Goal: Task Accomplishment & Management: Manage account settings

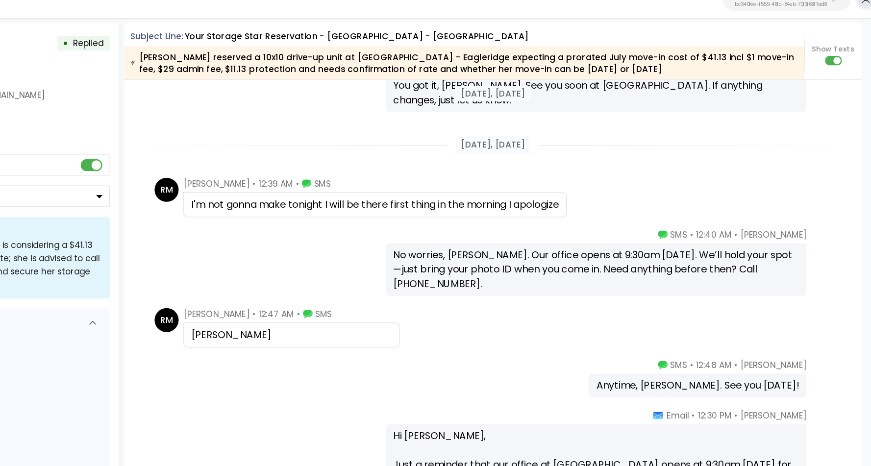
scroll to position [1803, 0]
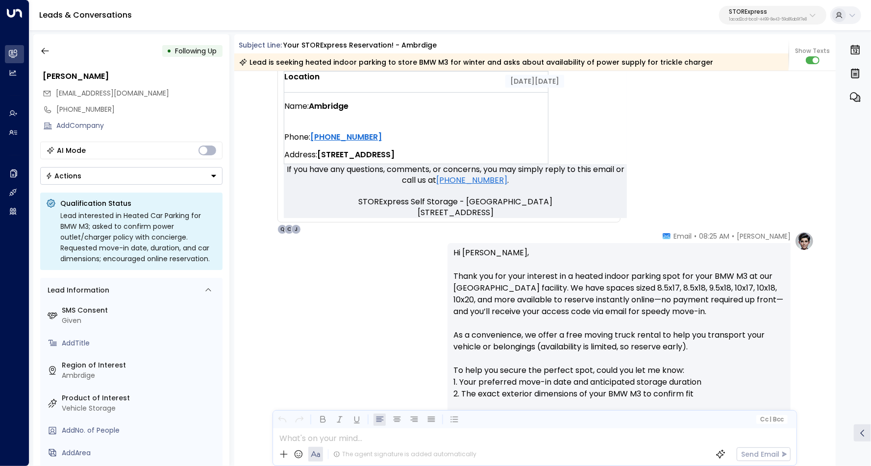
scroll to position [777, 0]
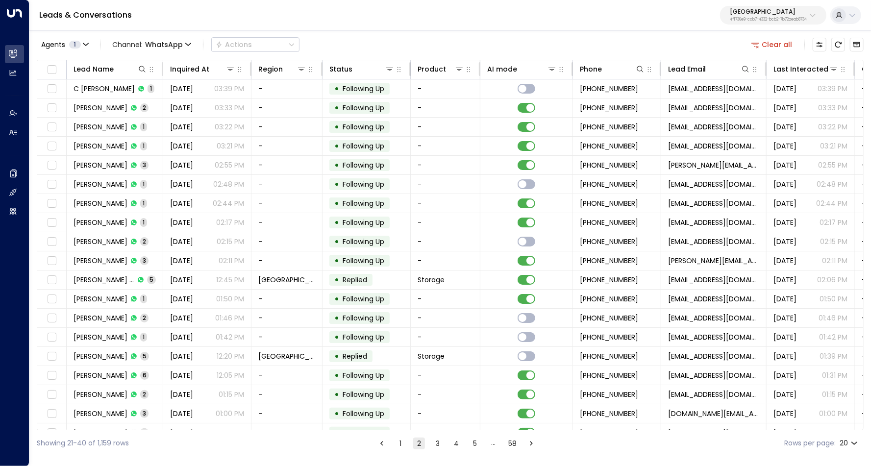
click at [762, 10] on p "Space Station" at bounding box center [768, 12] width 77 height 6
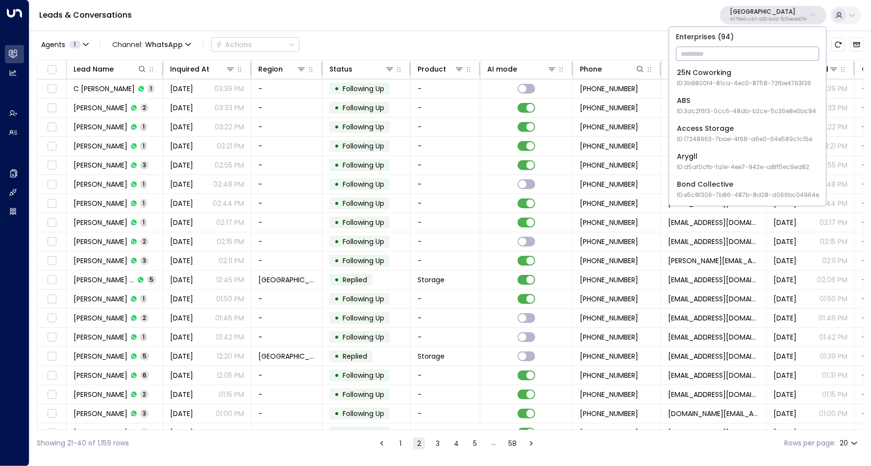
click at [745, 53] on input "text" at bounding box center [747, 54] width 143 height 18
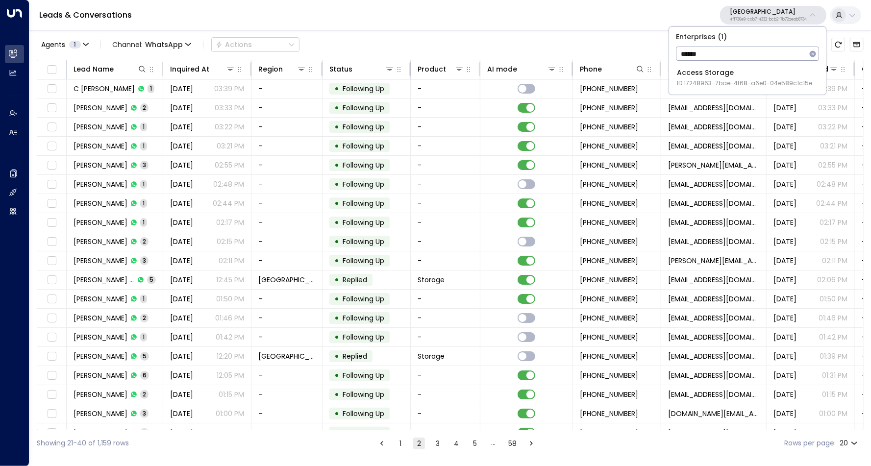
type input "******"
click at [732, 76] on div "Access Storage ID: 17248963-7bae-4f68-a6e0-04e589c1c15e" at bounding box center [744, 78] width 135 height 20
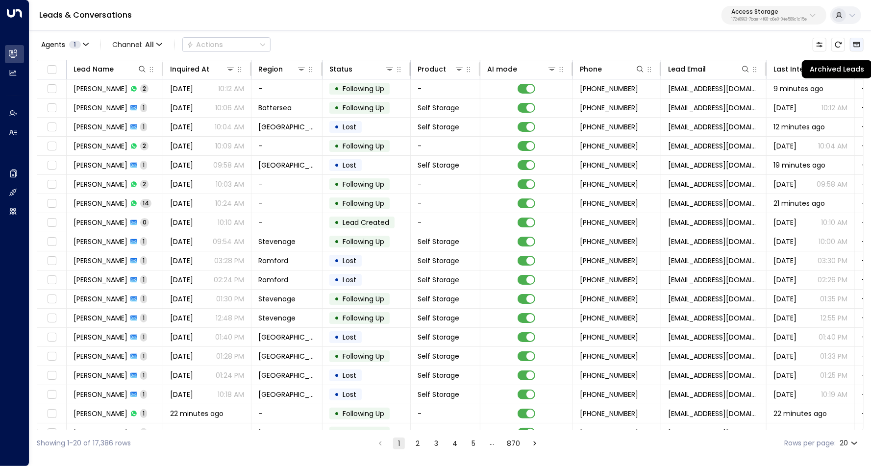
click at [858, 43] on icon "Archived Leads" at bounding box center [857, 45] width 8 height 8
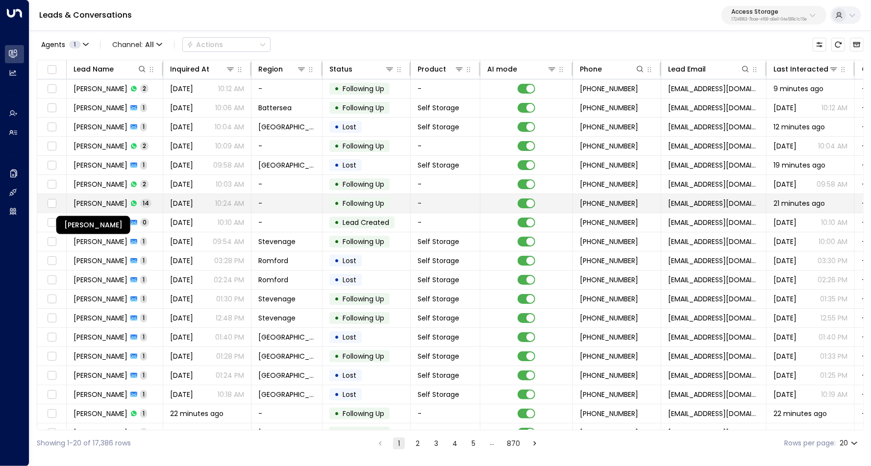
click at [103, 200] on span "Macie Harwood Turner" at bounding box center [101, 204] width 54 height 10
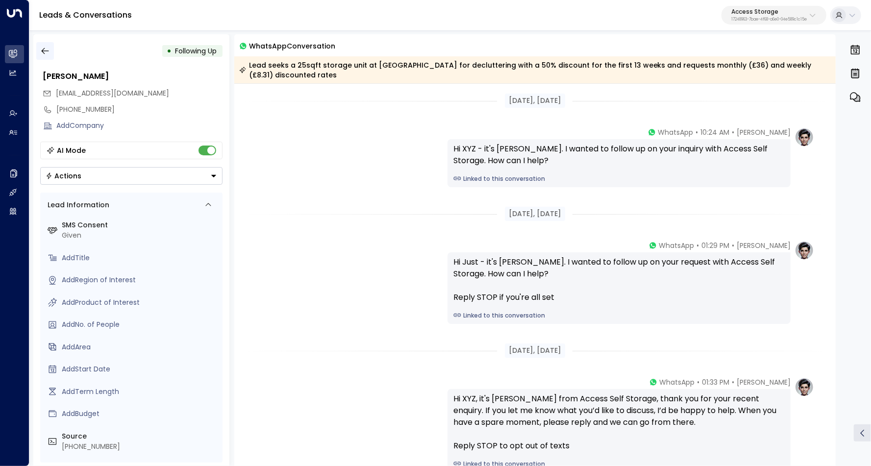
click at [49, 53] on icon "button" at bounding box center [45, 51] width 10 height 10
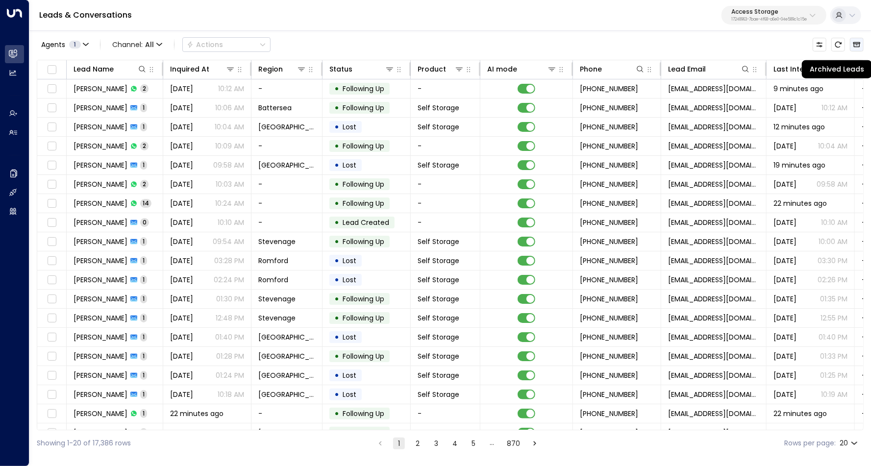
click at [856, 46] on icon "Archived Leads" at bounding box center [857, 45] width 8 height 8
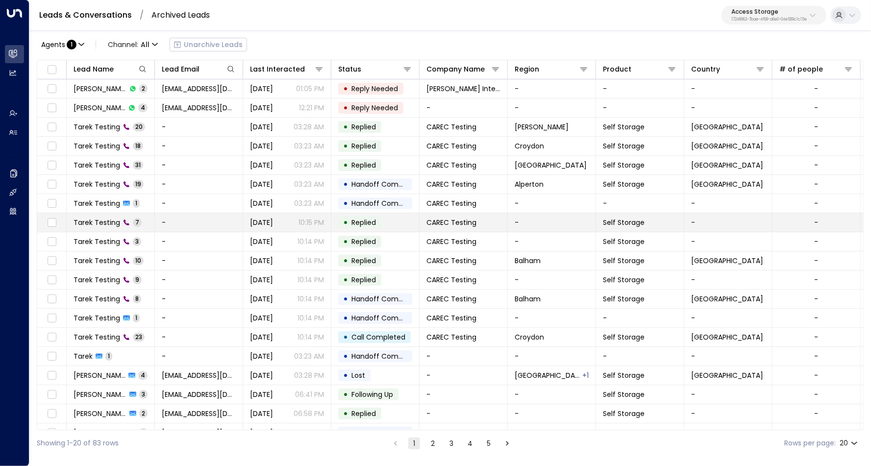
scroll to position [31, 0]
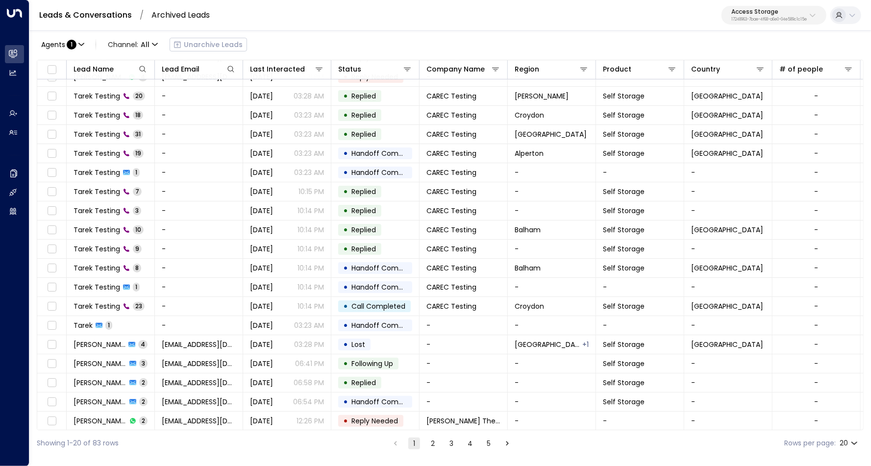
click at [434, 446] on button "2" at bounding box center [433, 444] width 12 height 12
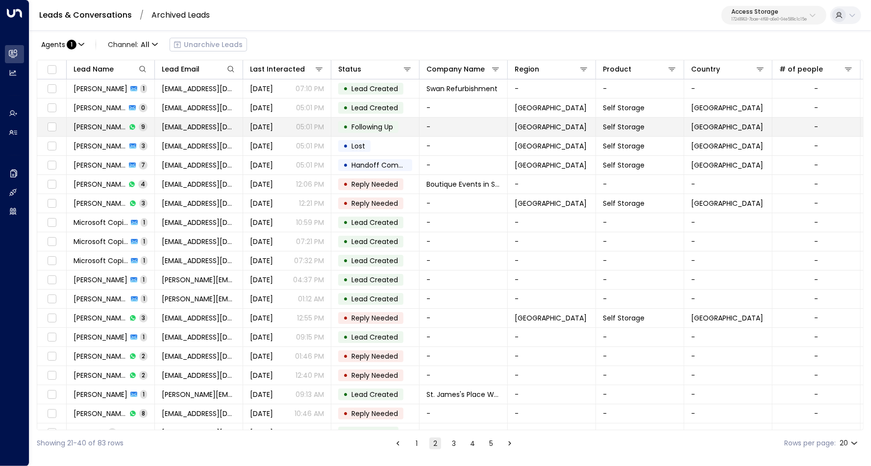
click at [139, 124] on span "9" at bounding box center [143, 127] width 9 height 8
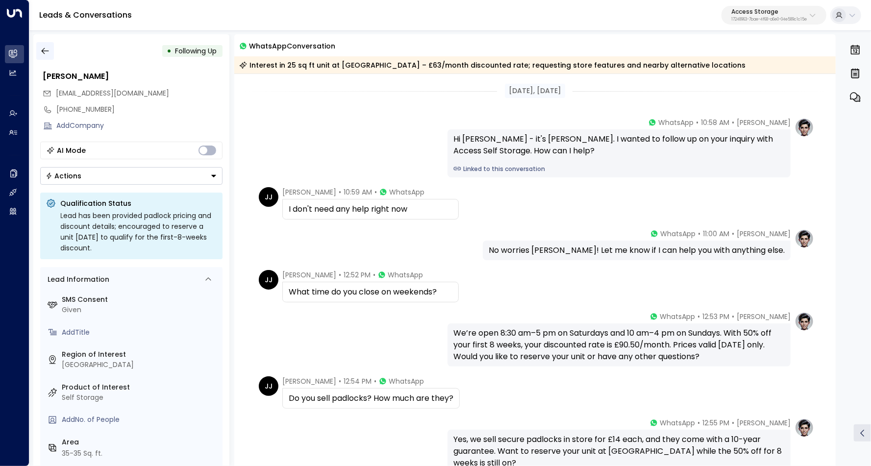
click at [44, 55] on icon "button" at bounding box center [45, 51] width 10 height 10
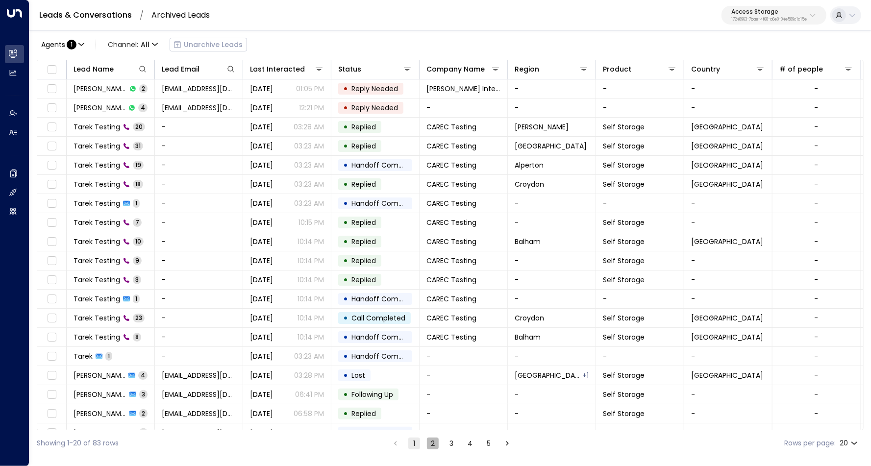
click at [432, 444] on button "2" at bounding box center [433, 444] width 12 height 12
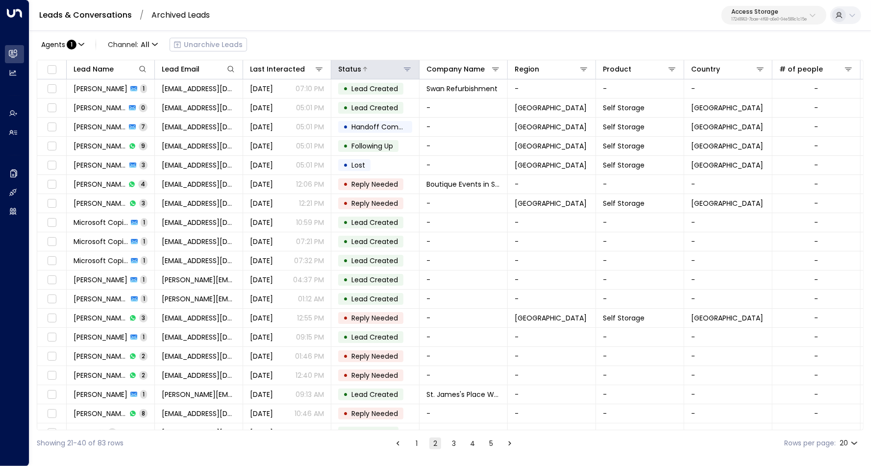
click at [408, 71] on icon at bounding box center [408, 69] width 8 height 8
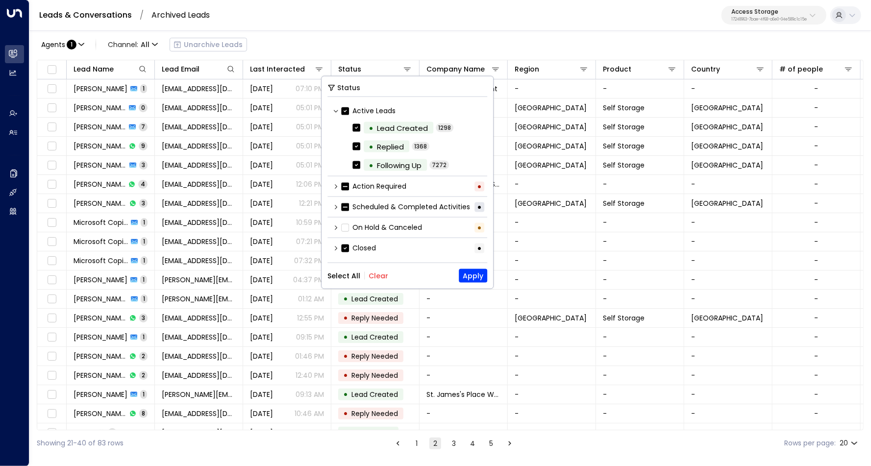
click at [335, 202] on div "Scheduled & Completed Activities •" at bounding box center [408, 207] width 160 height 16
click at [336, 205] on icon at bounding box center [336, 207] width 2 height 4
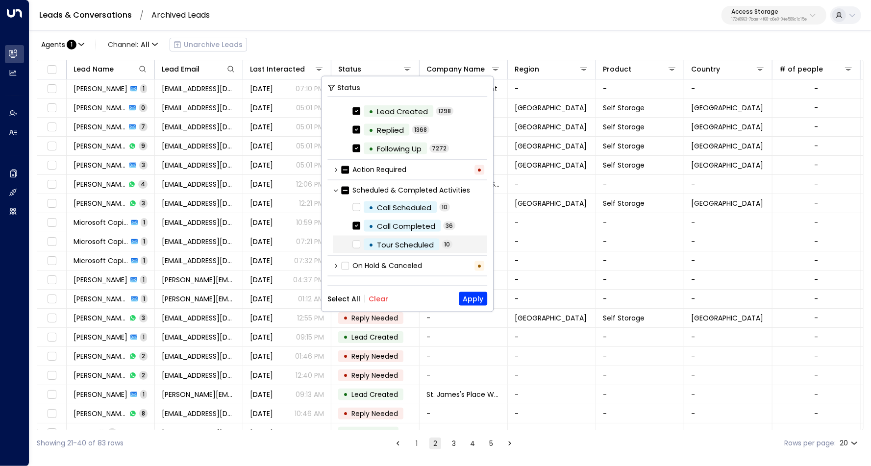
scroll to position [20, 0]
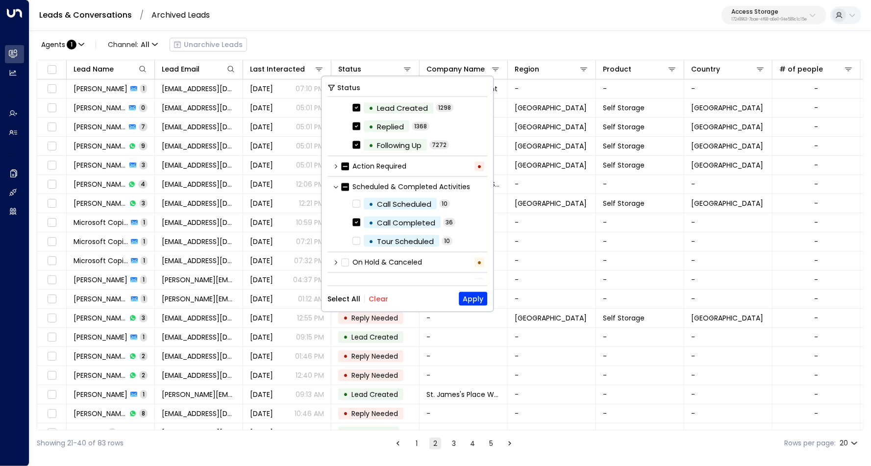
click at [378, 297] on button "Clear" at bounding box center [379, 299] width 20 height 8
click at [475, 299] on button "Apply" at bounding box center [473, 299] width 28 height 14
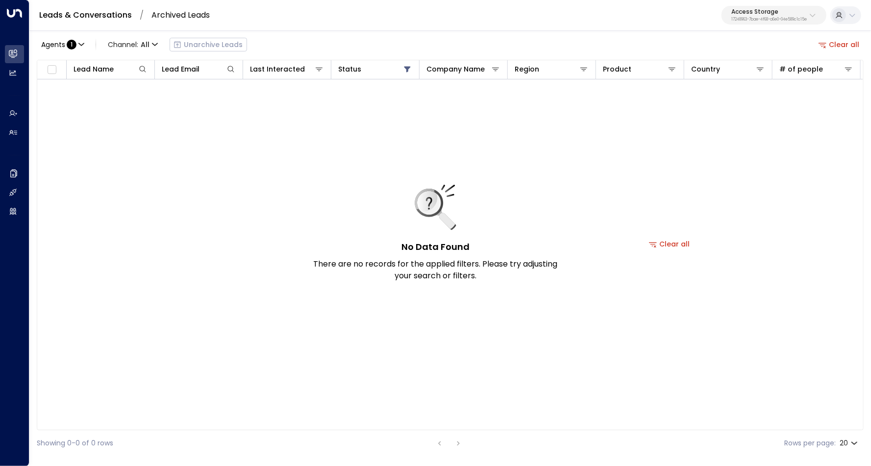
click at [840, 43] on button "Clear all" at bounding box center [839, 45] width 49 height 14
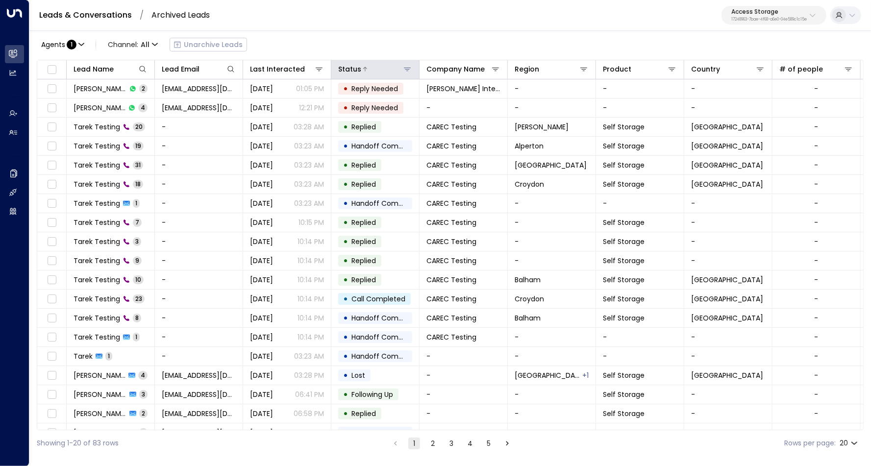
click at [407, 68] on icon at bounding box center [408, 69] width 8 height 8
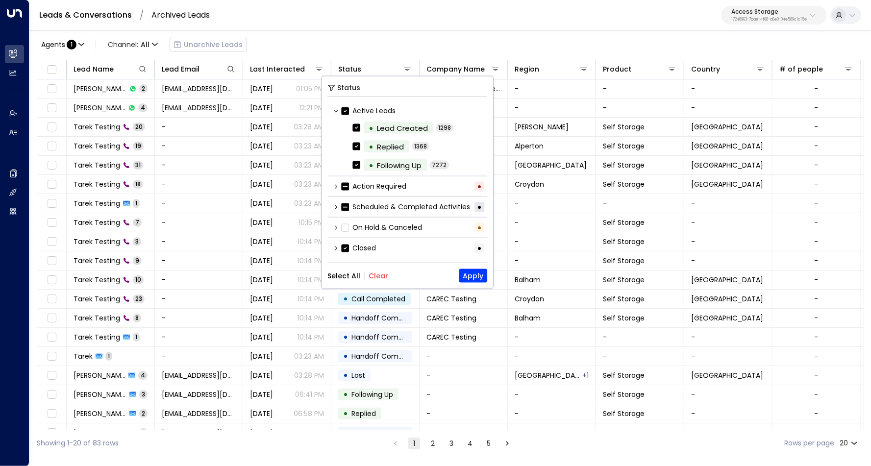
click at [376, 275] on button "Clear" at bounding box center [379, 276] width 20 height 8
click at [336, 206] on icon at bounding box center [336, 207] width 6 height 6
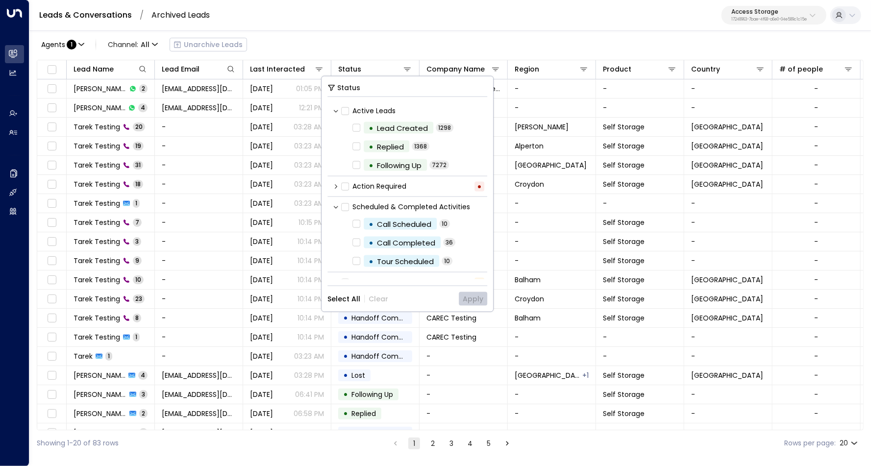
scroll to position [17, 0]
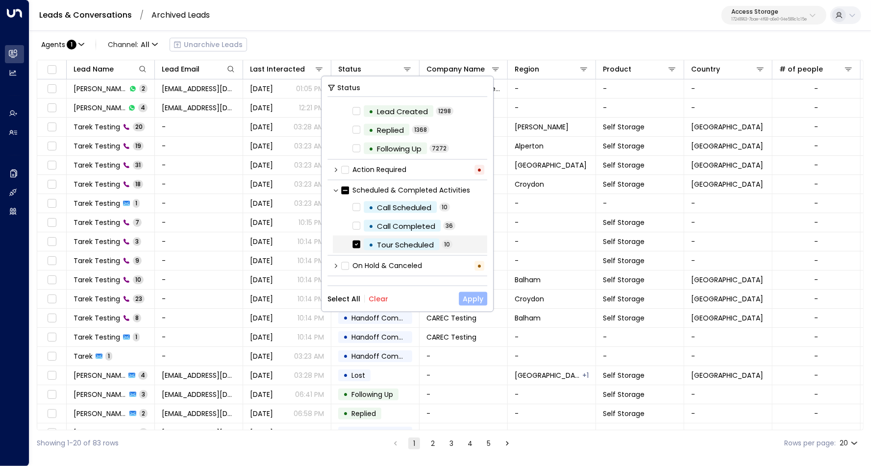
click at [475, 300] on button "Apply" at bounding box center [473, 299] width 28 height 14
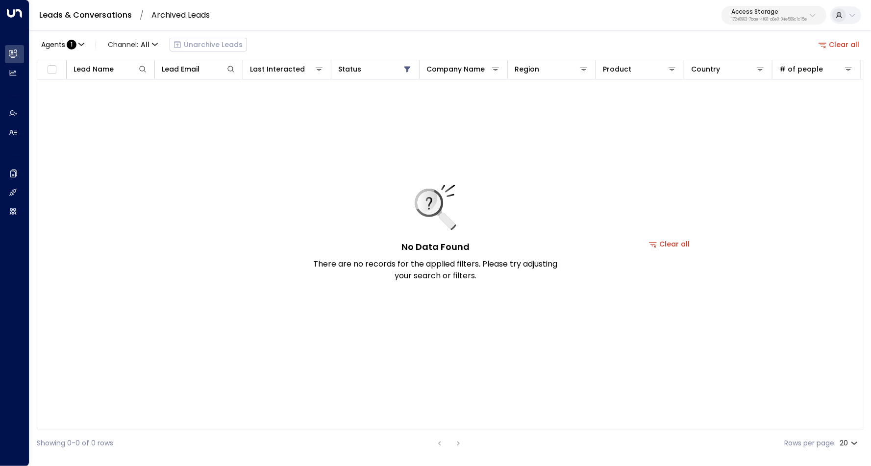
click at [838, 42] on button "Clear all" at bounding box center [839, 45] width 49 height 14
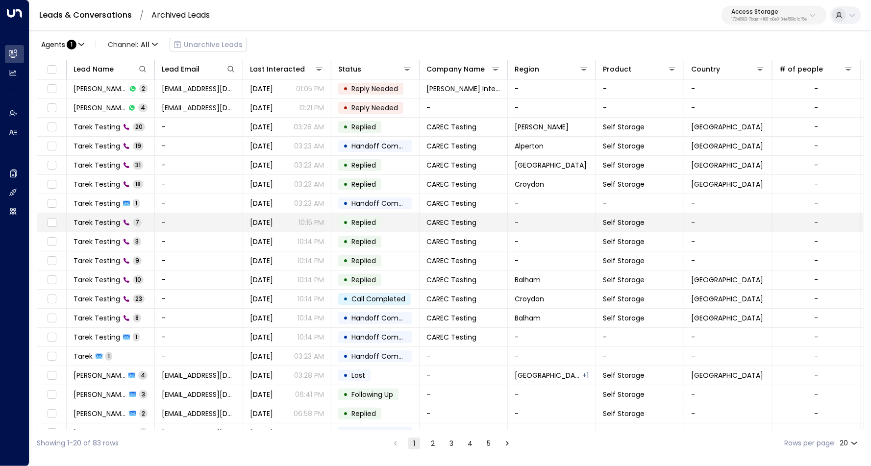
scroll to position [31, 0]
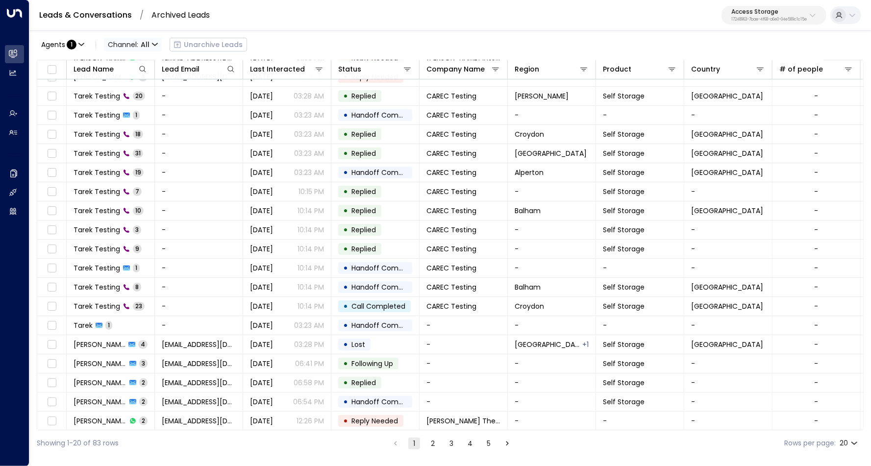
click at [152, 42] on icon "button" at bounding box center [155, 45] width 6 height 6
click at [138, 119] on span "WhatsApp" at bounding box center [134, 119] width 38 height 10
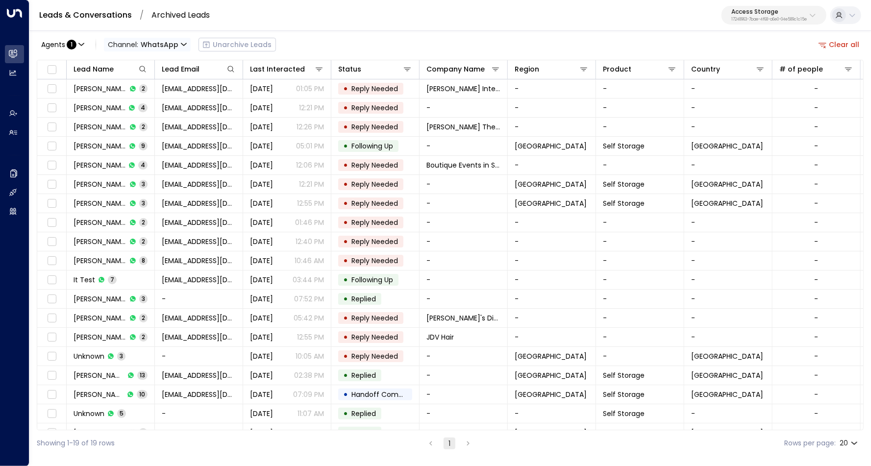
click at [177, 43] on span "Channel: WhatsApp" at bounding box center [147, 45] width 87 height 14
click at [270, 246] on div at bounding box center [435, 233] width 871 height 466
click at [852, 51] on button "Clear all" at bounding box center [839, 45] width 49 height 14
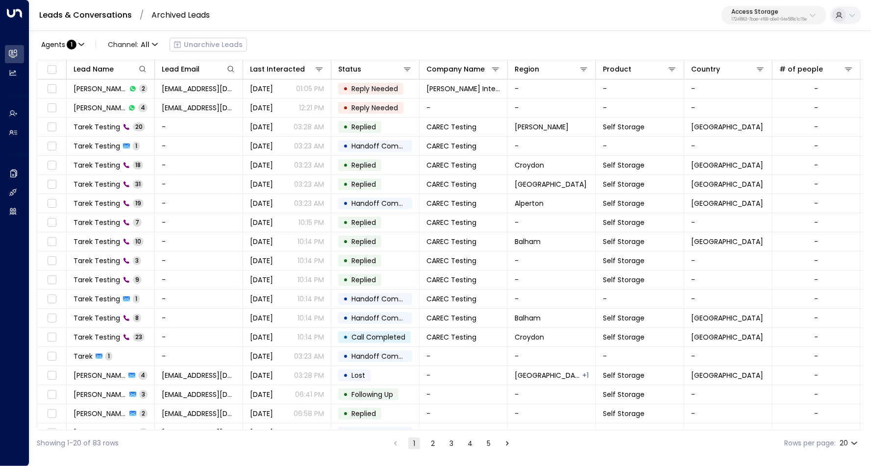
click at [849, 49] on div "Agents : 1 Channel: All Unarchive Leads" at bounding box center [450, 44] width 827 height 21
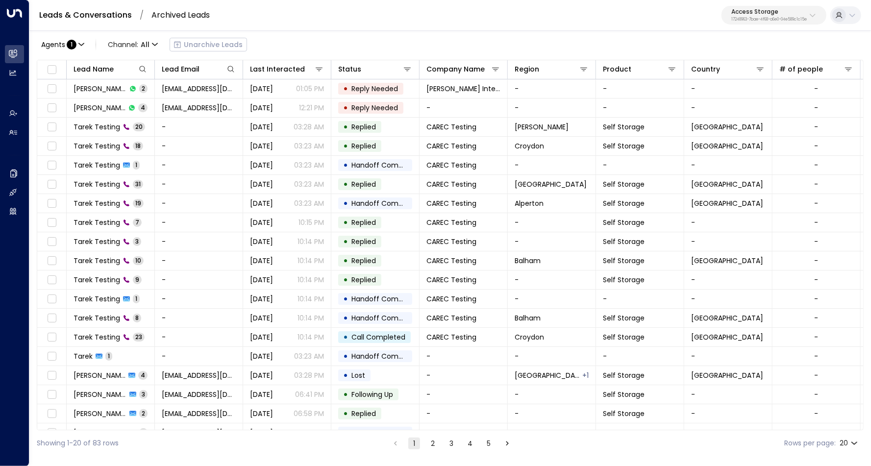
click at [213, 52] on div "Agents : 1 Channel: All Unarchive Leads" at bounding box center [142, 45] width 210 height 20
click at [202, 46] on div "Agents : 1 Channel: All Unarchive Leads" at bounding box center [142, 45] width 210 height 20
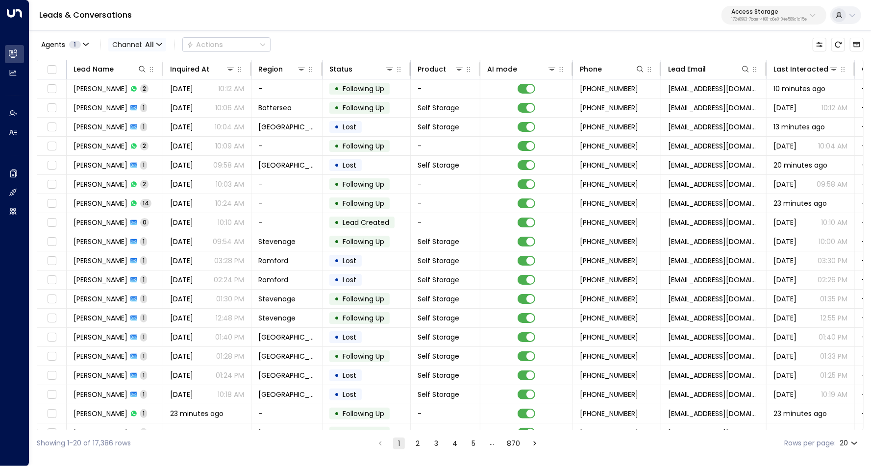
click at [145, 42] on span "All" at bounding box center [149, 45] width 9 height 8
click at [155, 119] on p "WhatsApp" at bounding box center [142, 119] width 47 height 10
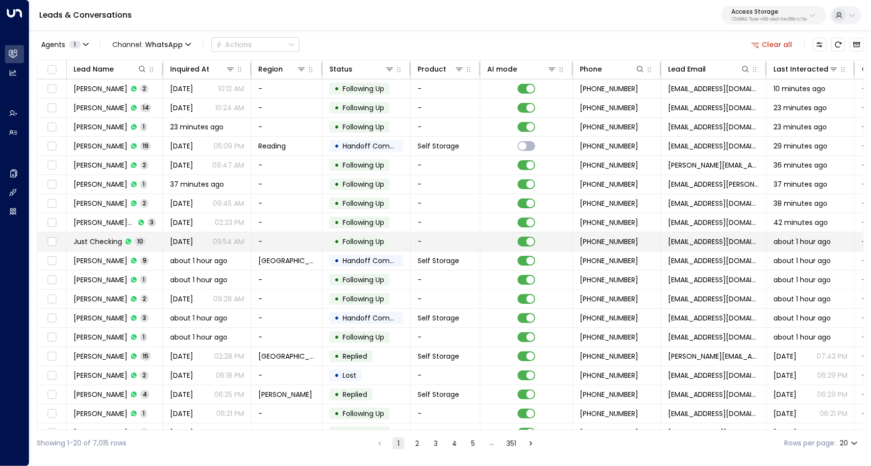
click at [149, 236] on td "Just Checking 10" at bounding box center [115, 241] width 97 height 19
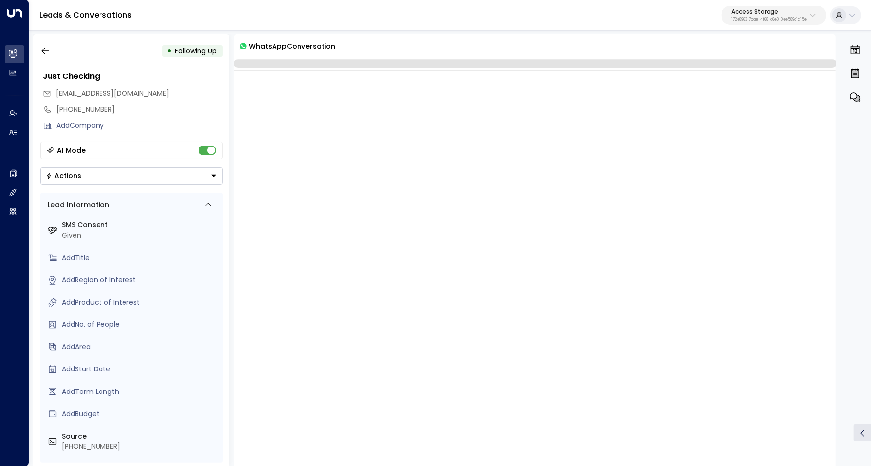
scroll to position [2145, 0]
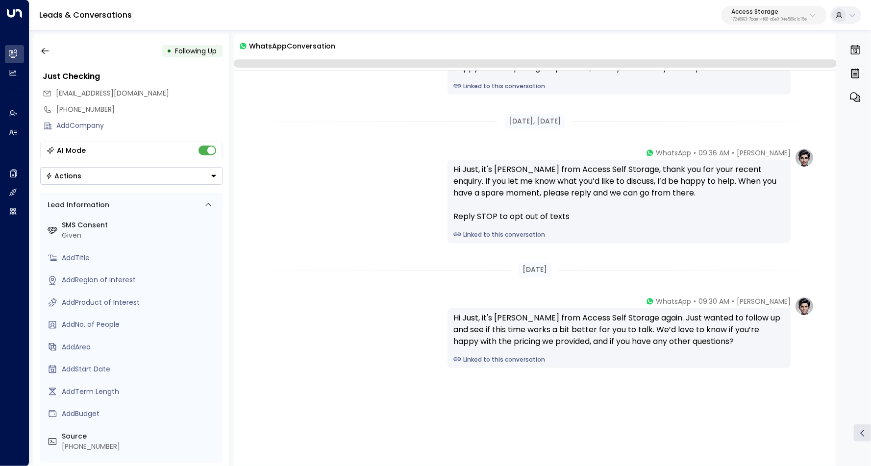
click at [34, 53] on div "• Following Up Just Checking just@checking.com +441234789789 Add Company AI Mod…" at bounding box center [131, 250] width 196 height 432
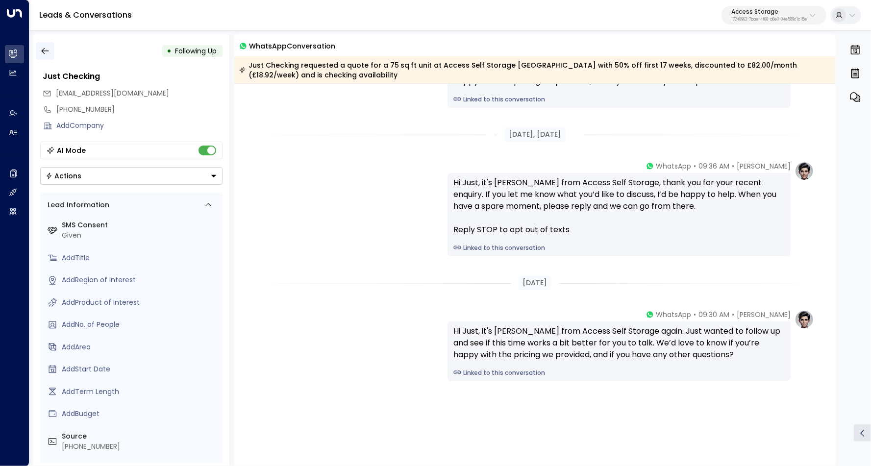
click at [39, 52] on button "button" at bounding box center [45, 51] width 18 height 18
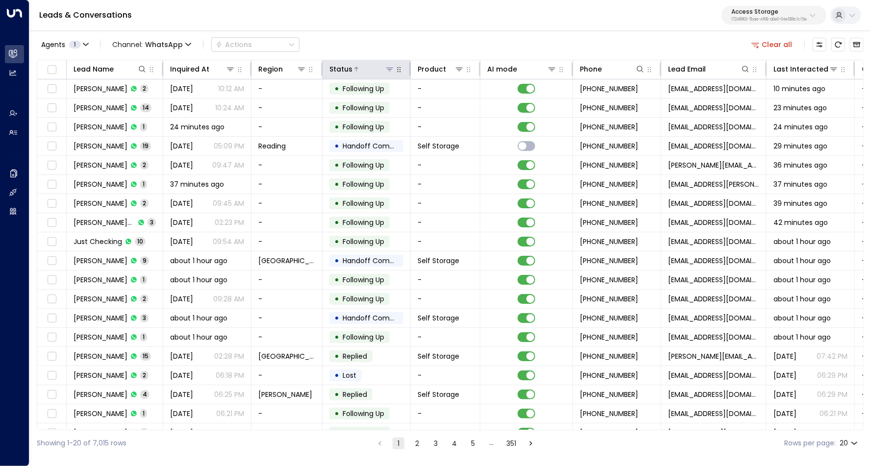
click at [391, 70] on icon at bounding box center [390, 69] width 8 height 8
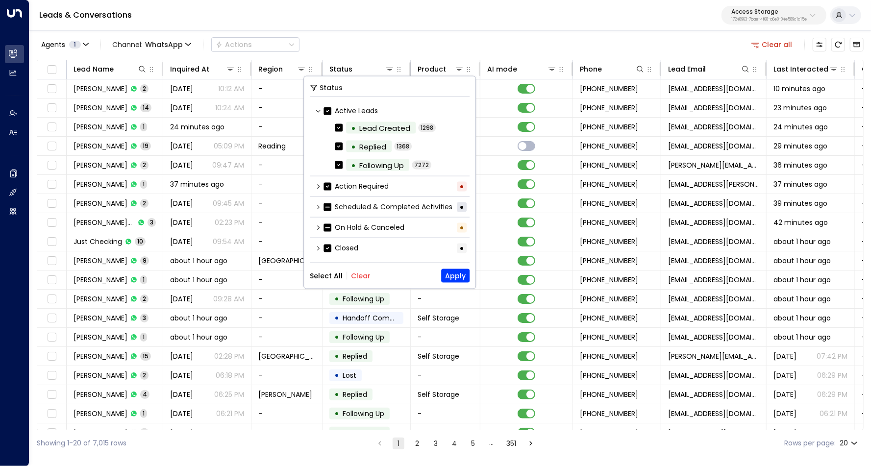
click at [322, 206] on div "Scheduled & Completed Activities •" at bounding box center [390, 207] width 160 height 16
click at [314, 203] on div "Scheduled & Completed Activities •" at bounding box center [390, 207] width 160 height 16
click at [315, 204] on icon at bounding box center [318, 207] width 6 height 6
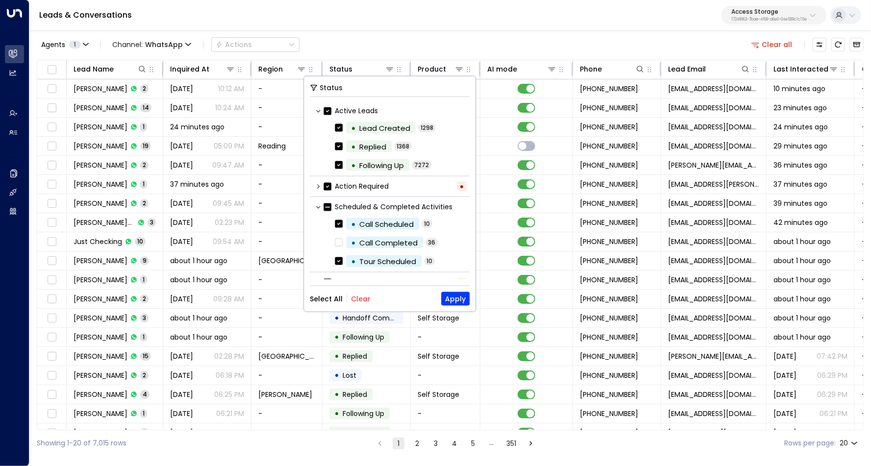
click at [358, 300] on button "Clear" at bounding box center [361, 299] width 20 height 8
click at [456, 296] on button "Apply" at bounding box center [455, 299] width 28 height 14
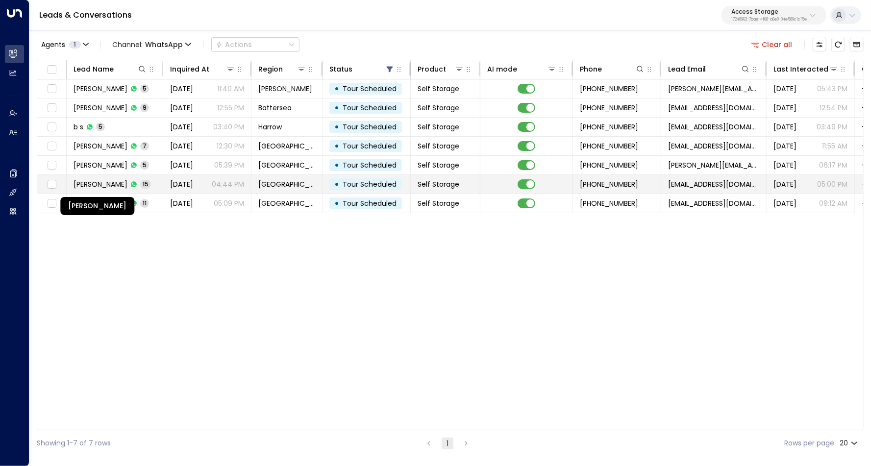
click at [103, 176] on td "Raghad Alkhudhayr 15" at bounding box center [115, 184] width 97 height 19
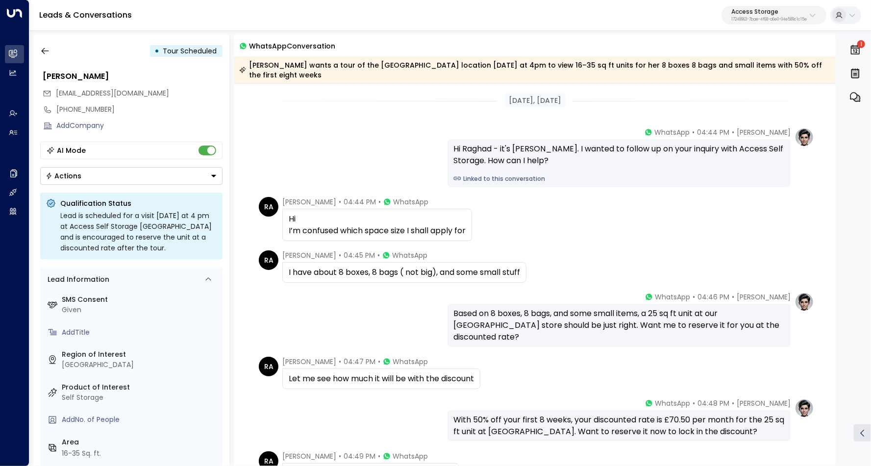
click at [495, 175] on link "Linked to this conversation" at bounding box center [620, 179] width 332 height 9
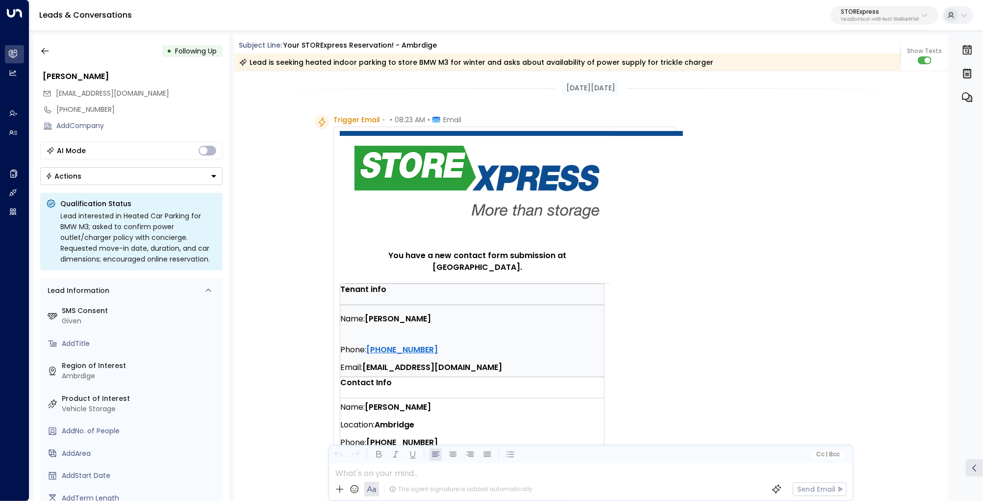
scroll to position [777, 0]
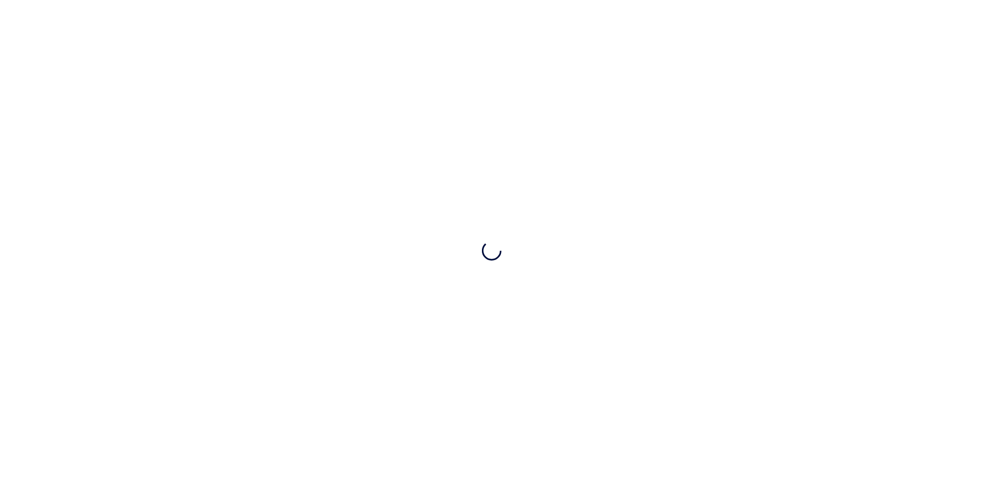
click at [621, 124] on div at bounding box center [491, 250] width 983 height 501
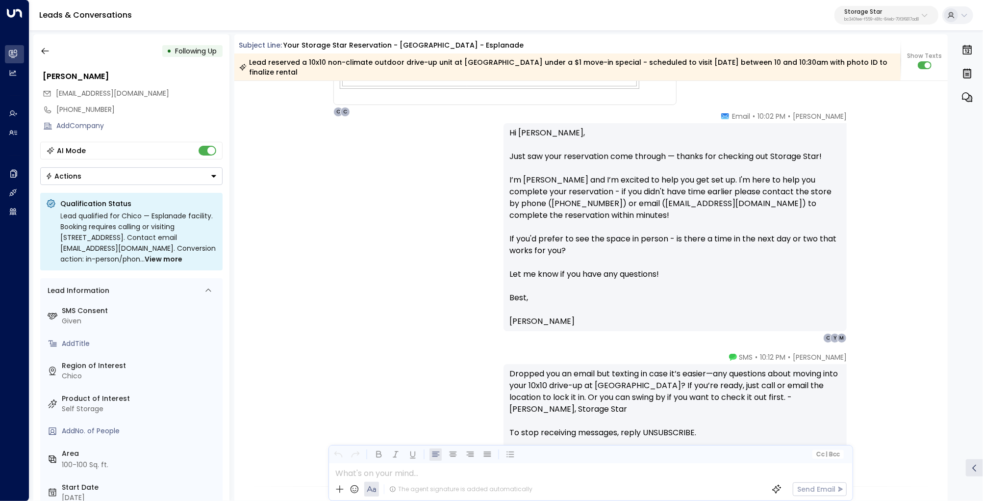
scroll to position [628, 0]
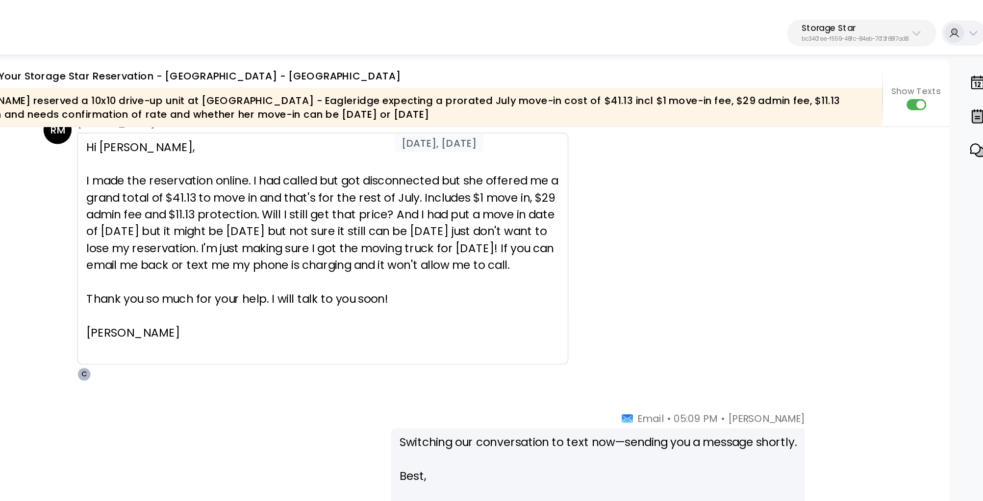
scroll to position [1181, 0]
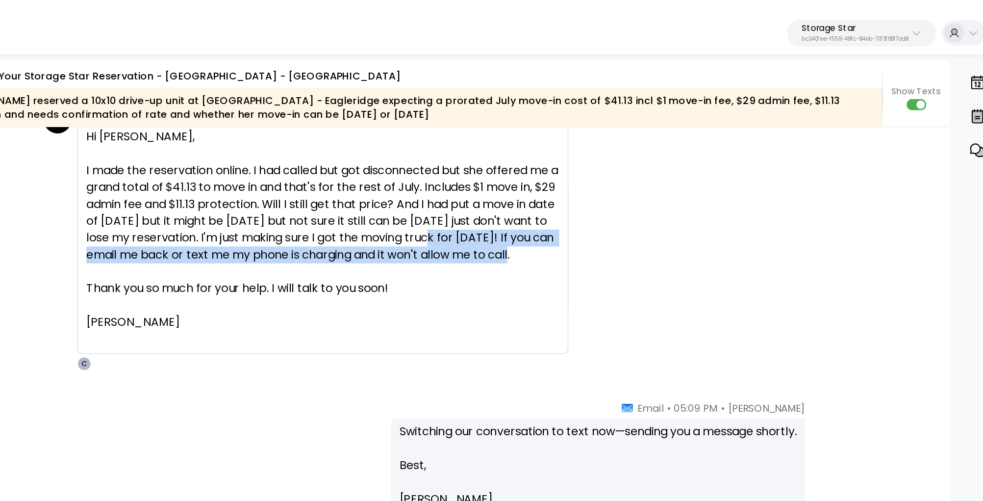
drag, startPoint x: 616, startPoint y: 157, endPoint x: 591, endPoint y: 179, distance: 32.7
click at [591, 179] on div "I made the reservation online. I had called but got disconnected but she offere…" at bounding box center [510, 160] width 331 height 71
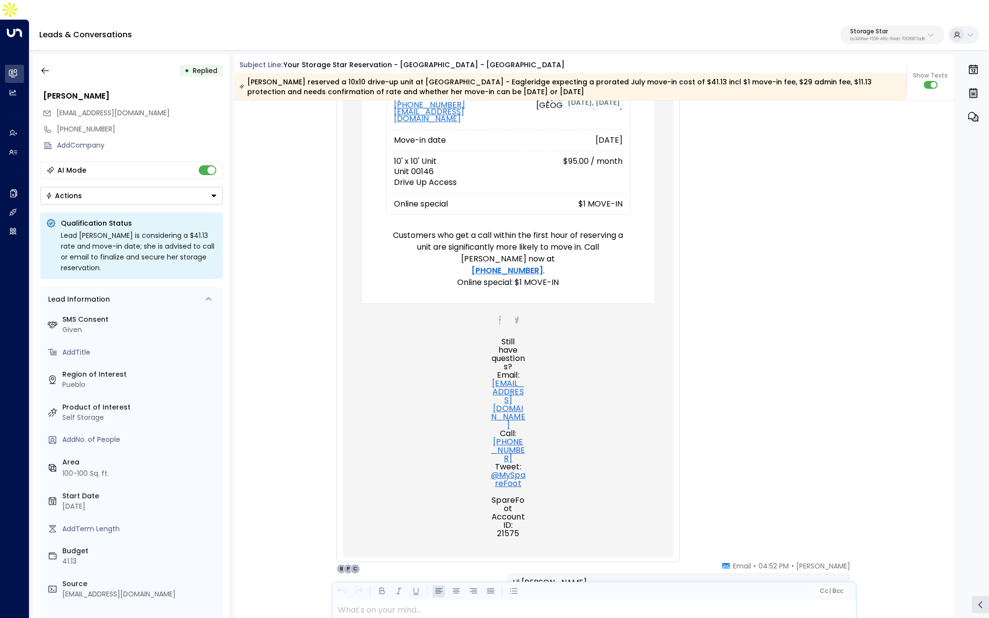
scroll to position [0, 0]
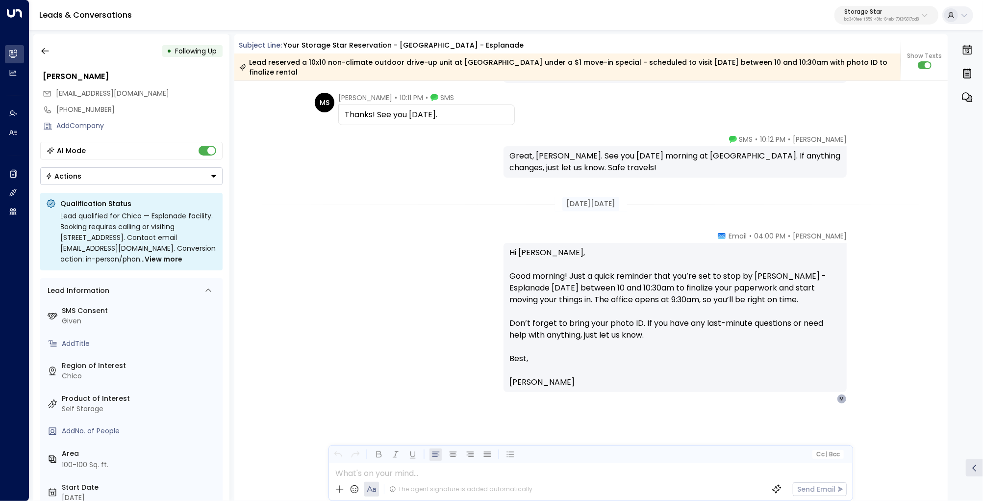
scroll to position [1352, 0]
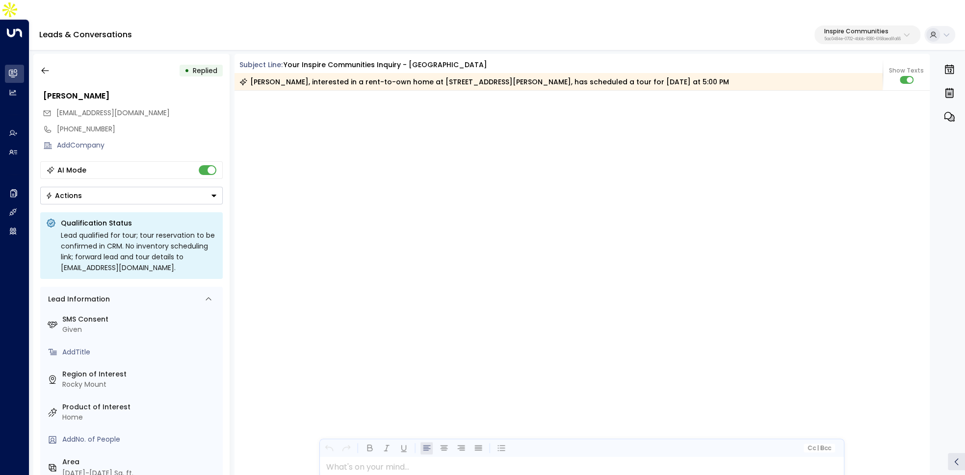
scroll to position [4150, 0]
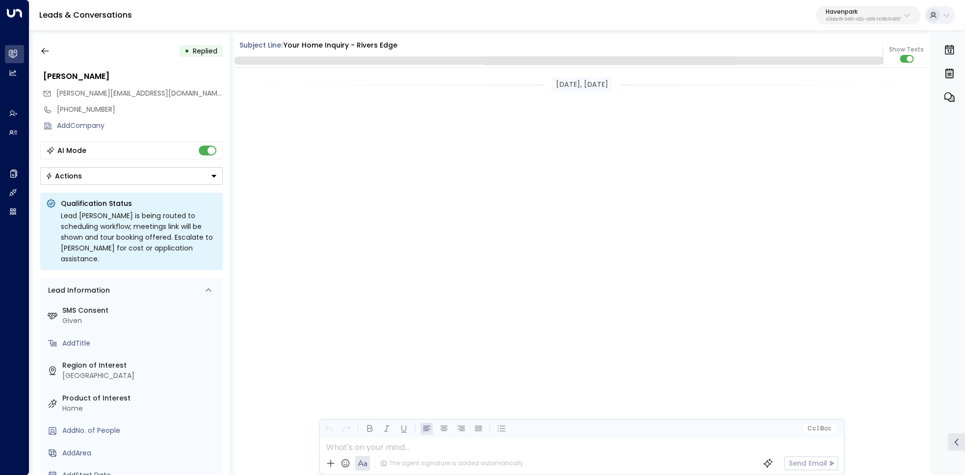
scroll to position [4273, 0]
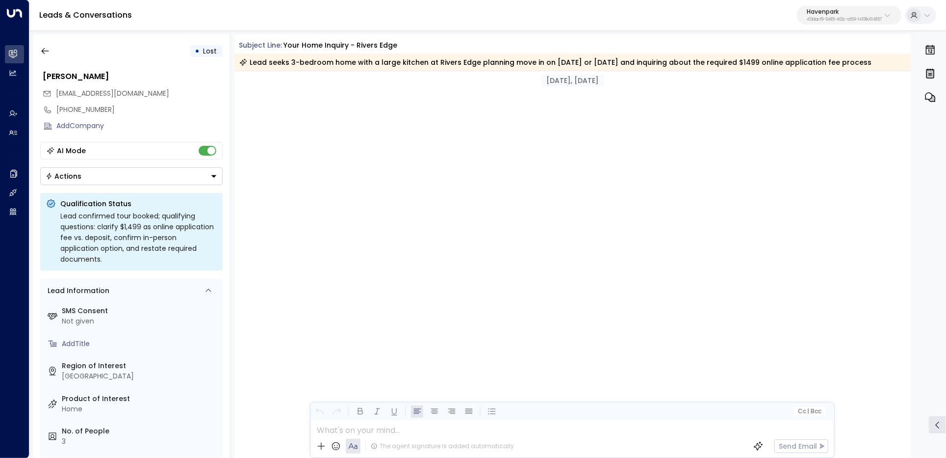
scroll to position [4943, 0]
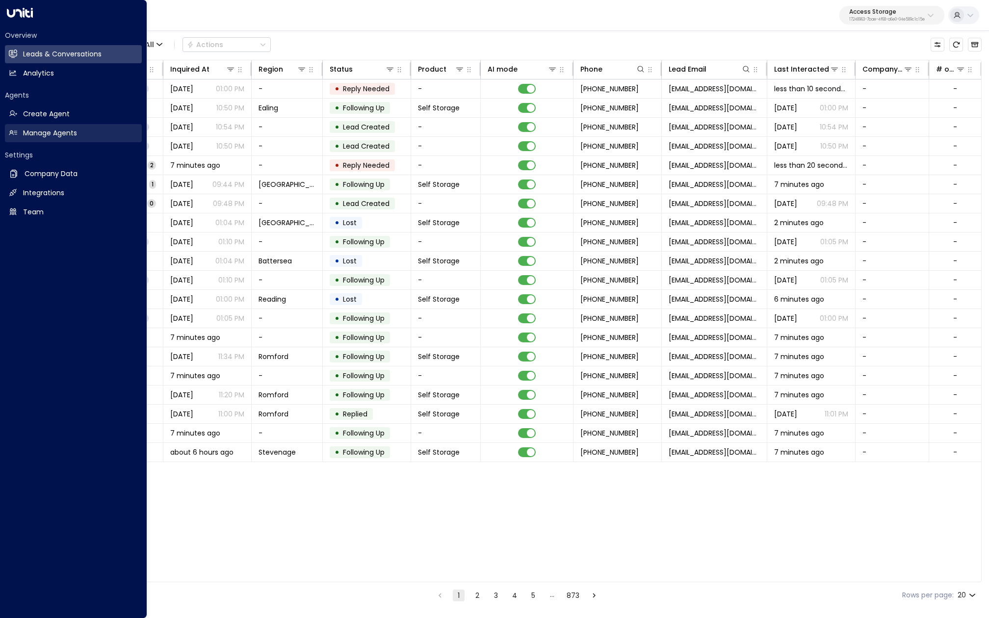
click at [71, 138] on h2 "Manage Agents" at bounding box center [50, 133] width 54 height 10
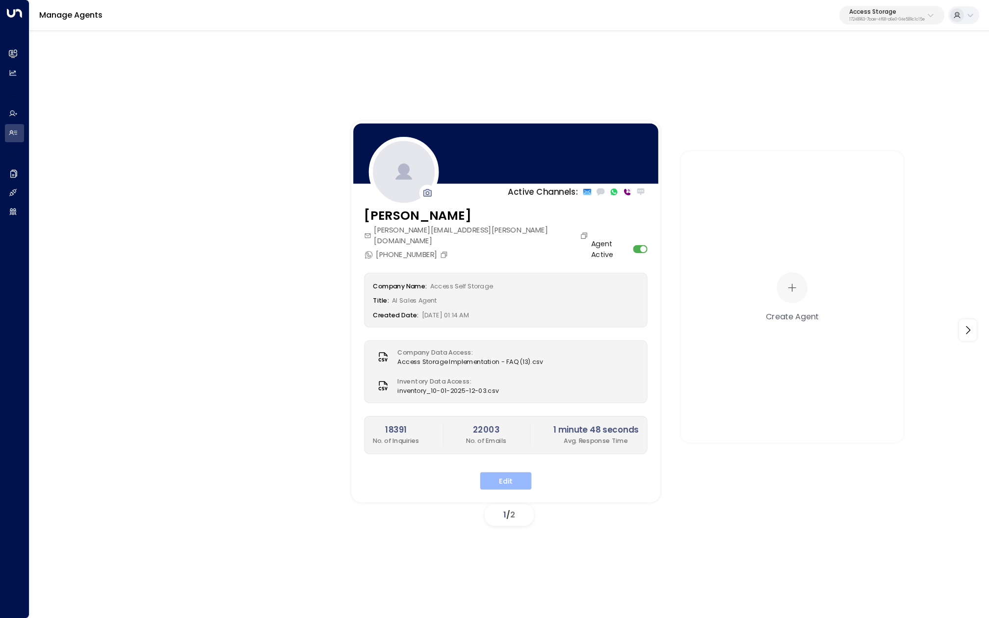
click at [501, 472] on button "Edit" at bounding box center [505, 481] width 51 height 18
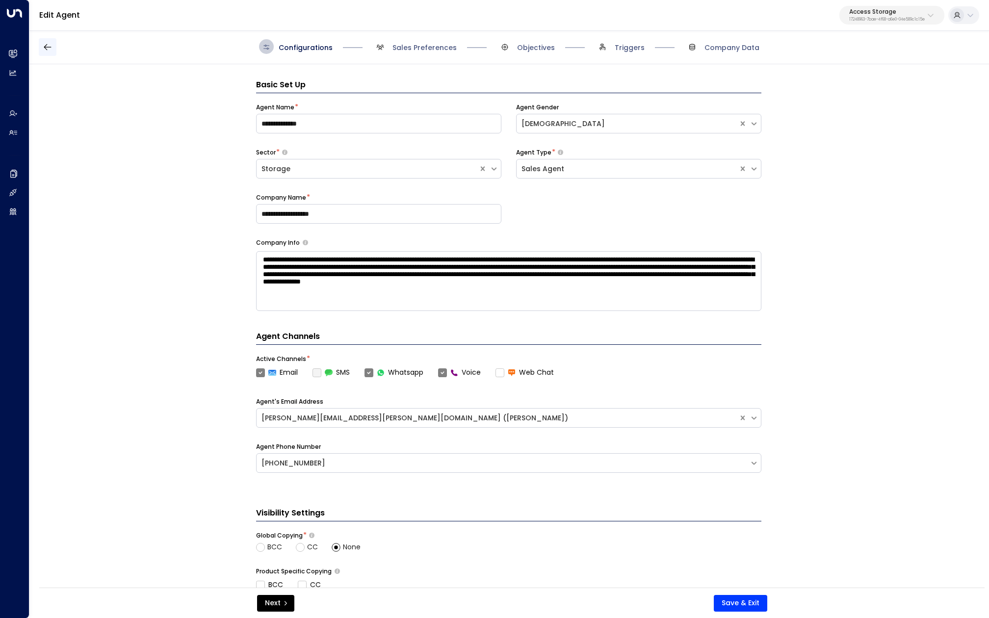
click at [50, 49] on icon "button" at bounding box center [48, 47] width 10 height 10
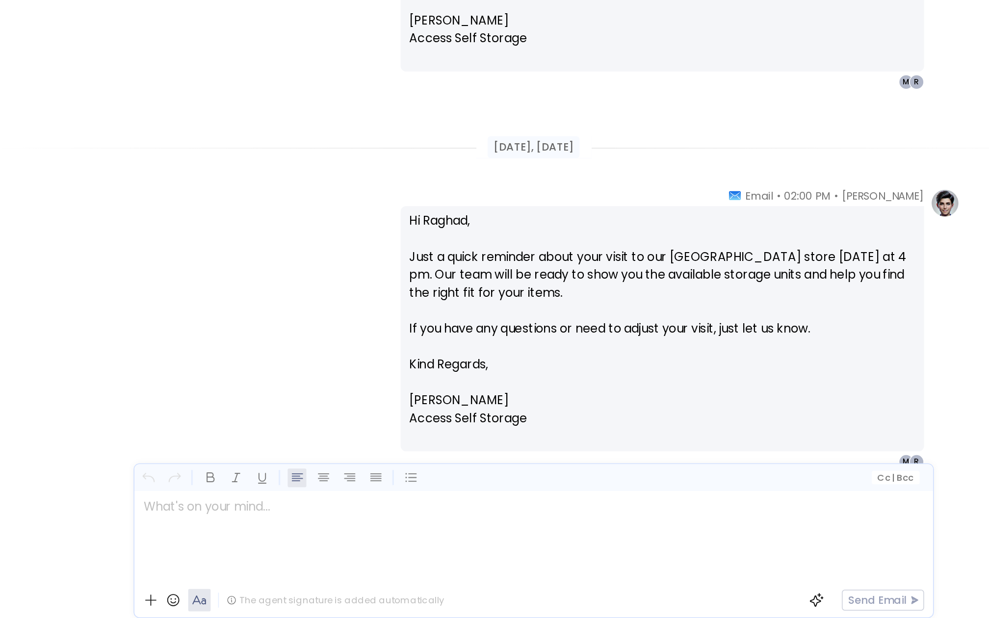
click at [403, 589] on div at bounding box center [593, 565] width 523 height 60
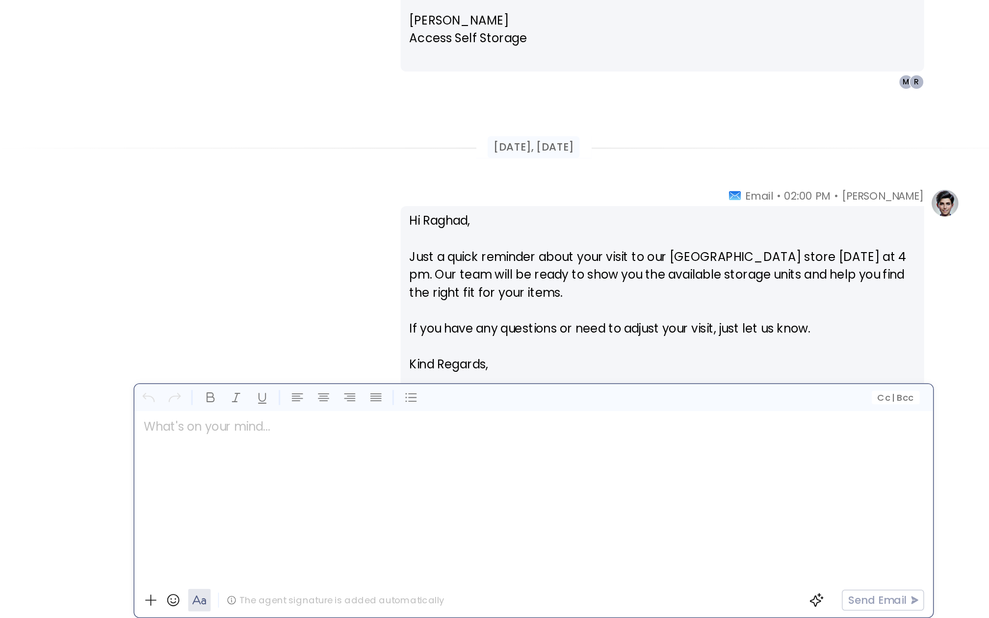
click at [443, 410] on div "[PERSON_NAME] • 02:00 PM • Email Hi [PERSON_NAME], Just a quick reminder about …" at bounding box center [593, 428] width 559 height 184
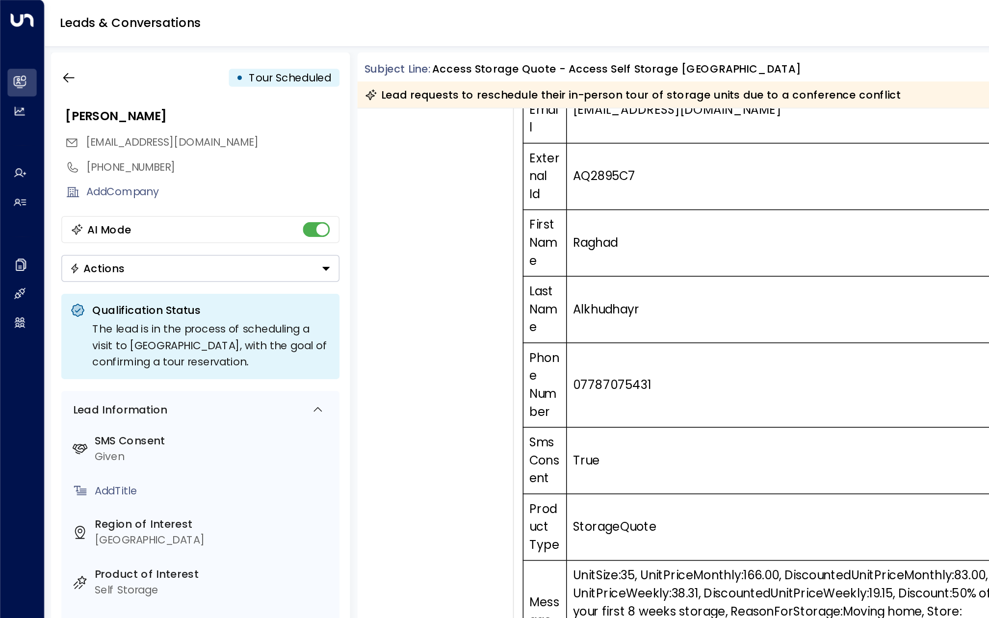
click at [128, 173] on button "Actions" at bounding box center [131, 176] width 182 height 18
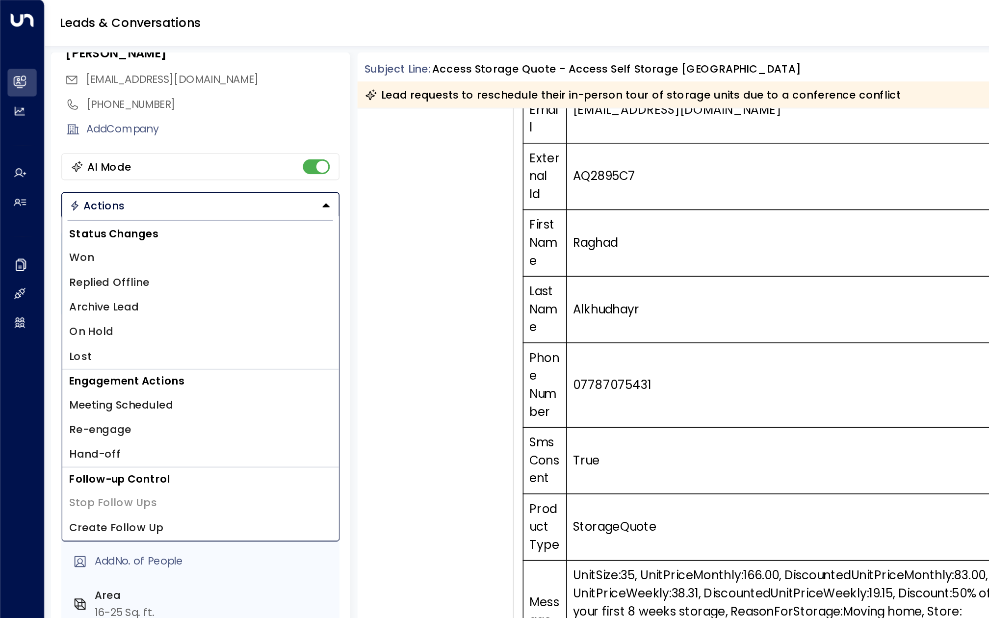
scroll to position [53, 0]
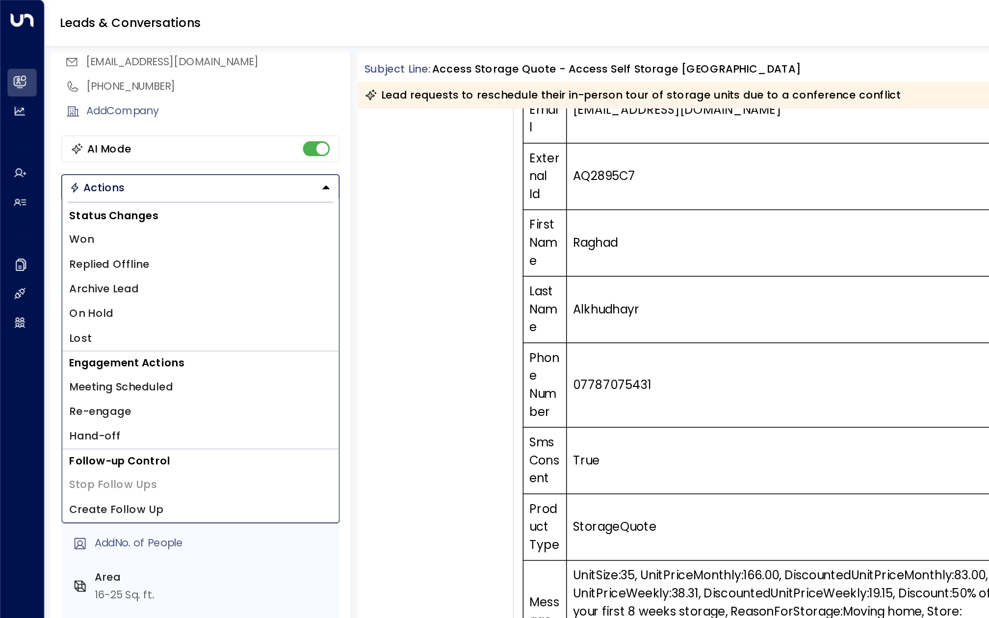
click at [111, 117] on button "Actions" at bounding box center [131, 123] width 182 height 18
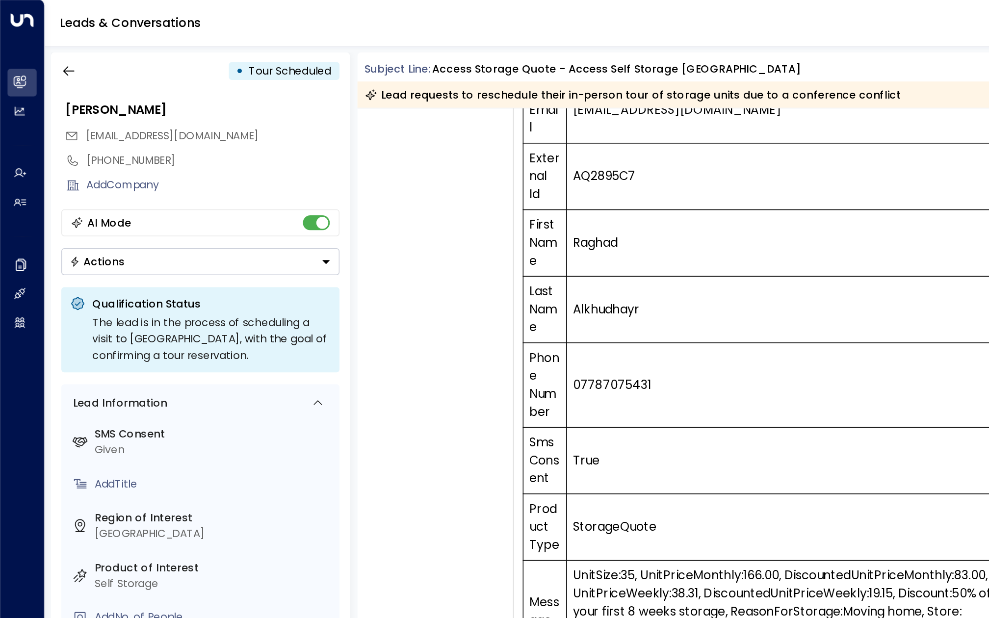
scroll to position [0, 0]
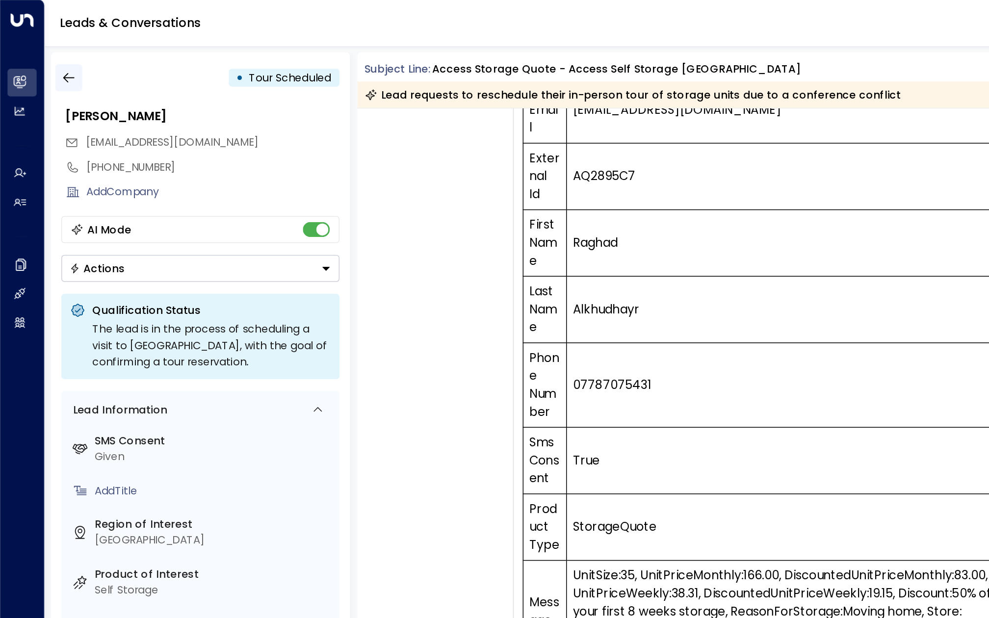
click at [40, 50] on icon "button" at bounding box center [45, 51] width 10 height 10
click at [51, 53] on button "button" at bounding box center [45, 51] width 18 height 18
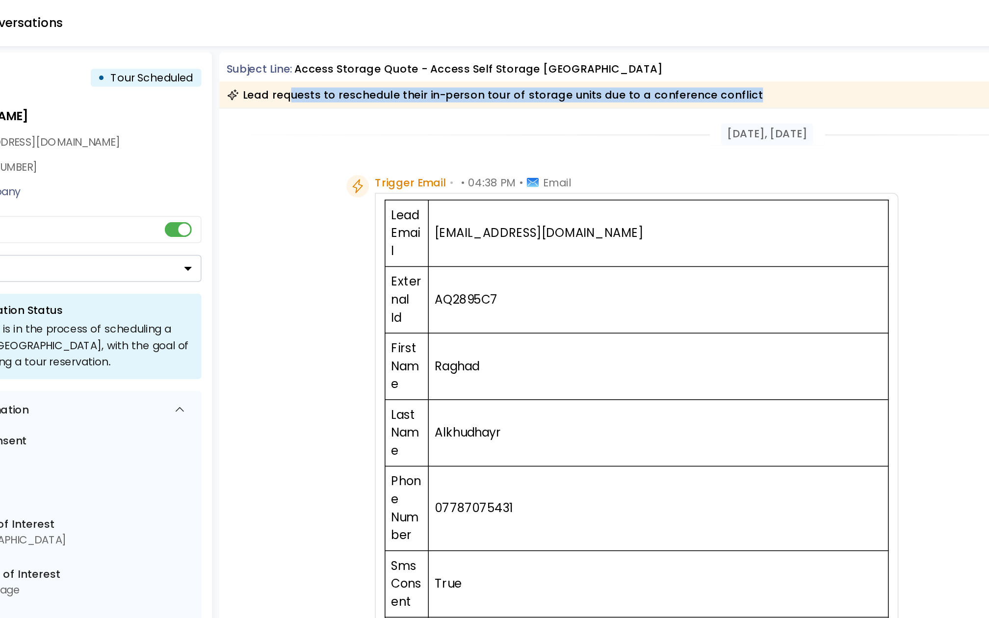
drag, startPoint x: 280, startPoint y: 64, endPoint x: 499, endPoint y: 67, distance: 218.7
click at [499, 67] on div "Lead requests to reschedule their in-person tour of storage units due to a conf…" at bounding box center [570, 61] width 672 height 17
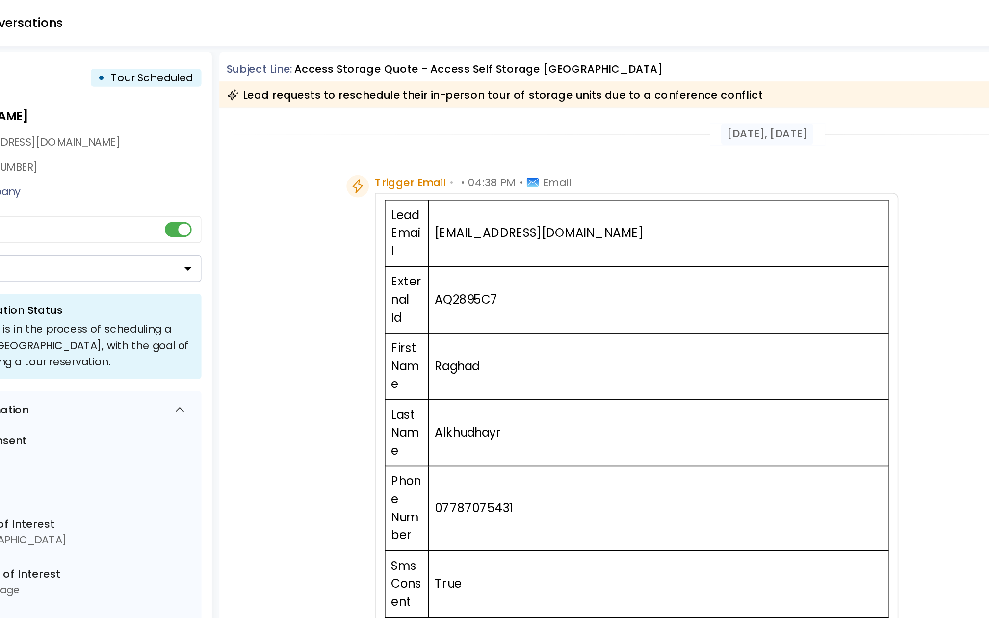
click at [496, 117] on div "Trigger Email • • 04:38 PM • Email Lead Email [EMAIL_ADDRESS][DOMAIN_NAME] Exte…" at bounding box center [507, 361] width 343 height 493
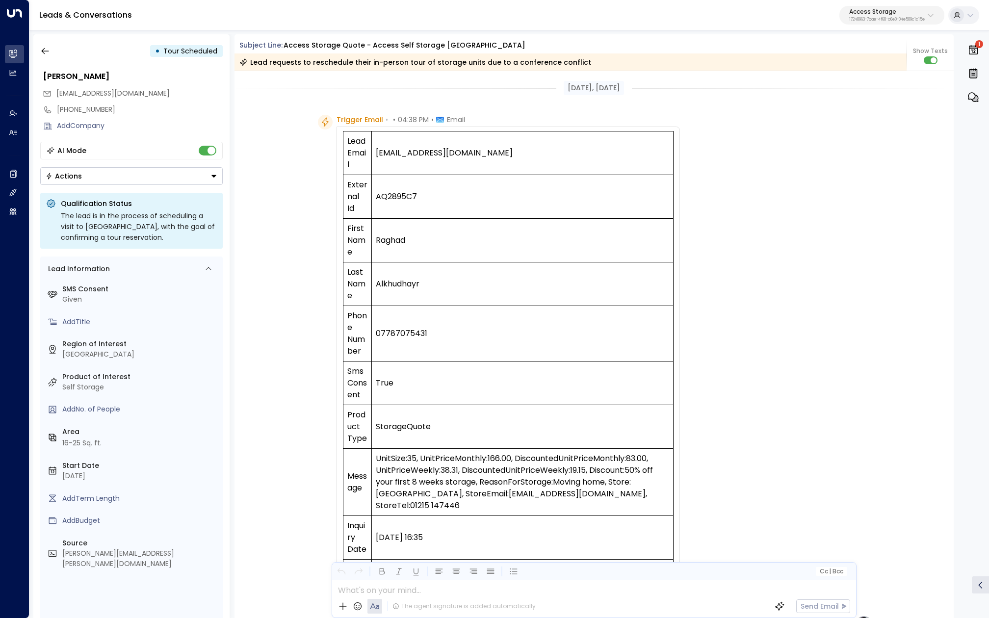
drag, startPoint x: 699, startPoint y: 359, endPoint x: 717, endPoint y: 1, distance: 358.0
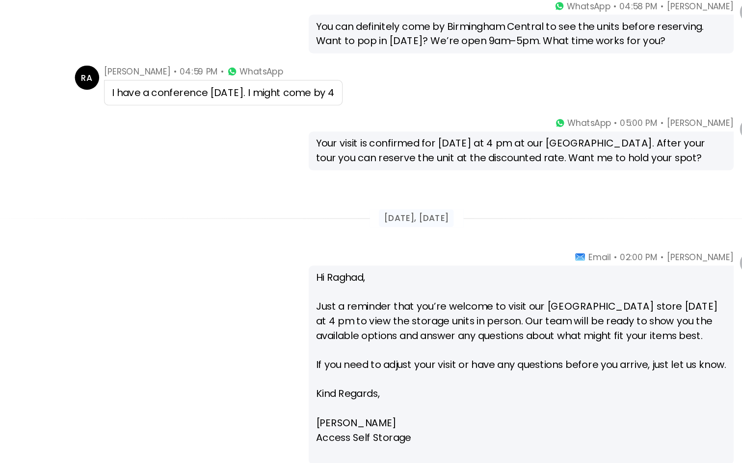
scroll to position [1389, 0]
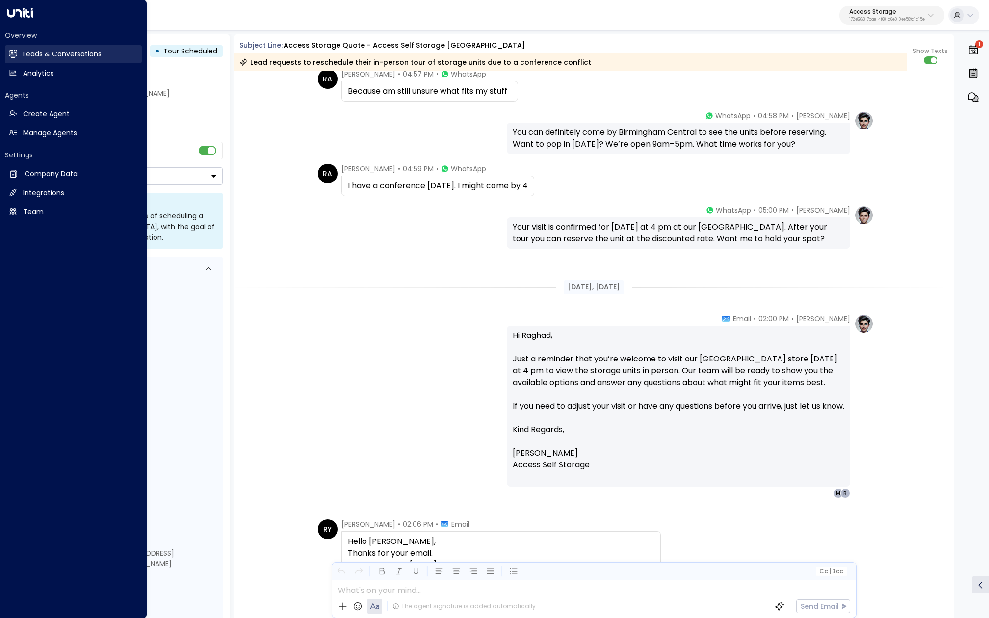
click at [25, 51] on h2 "Leads & Conversations" at bounding box center [62, 54] width 78 height 10
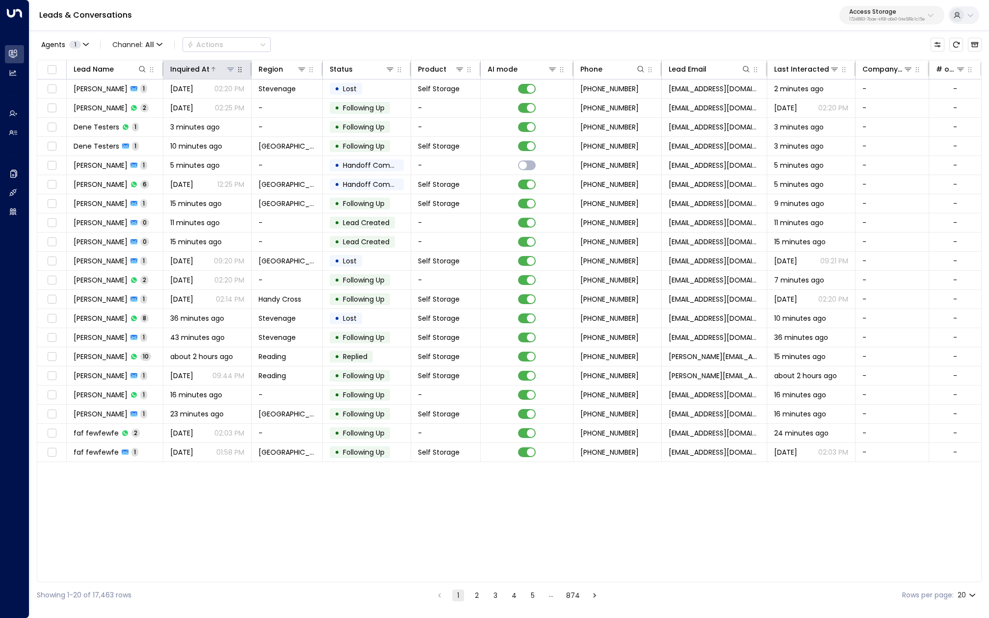
click at [201, 70] on div "Inquired At" at bounding box center [189, 69] width 39 height 12
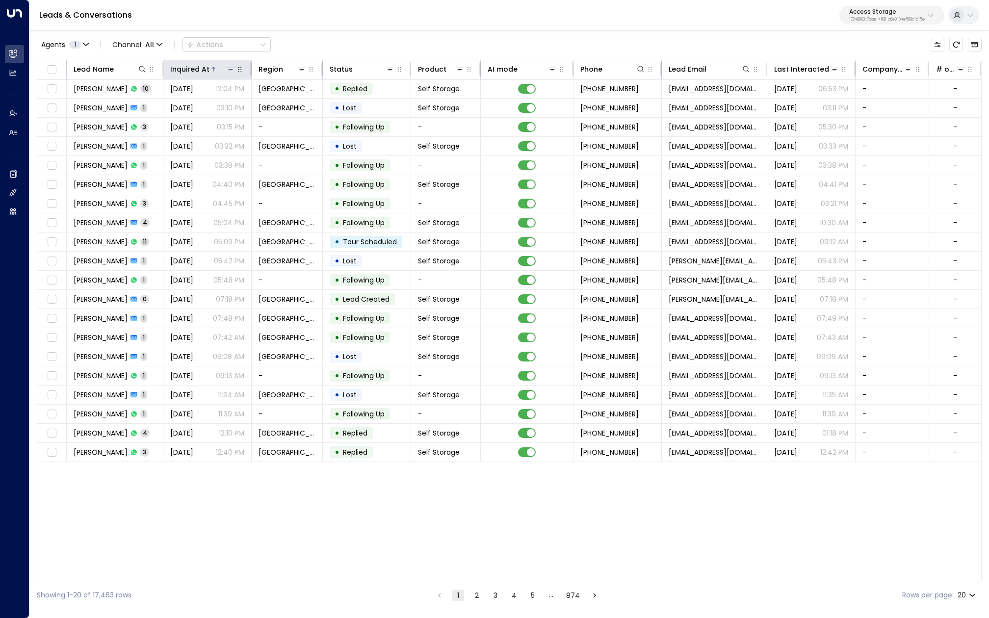
click at [201, 70] on div "Inquired At" at bounding box center [189, 69] width 39 height 12
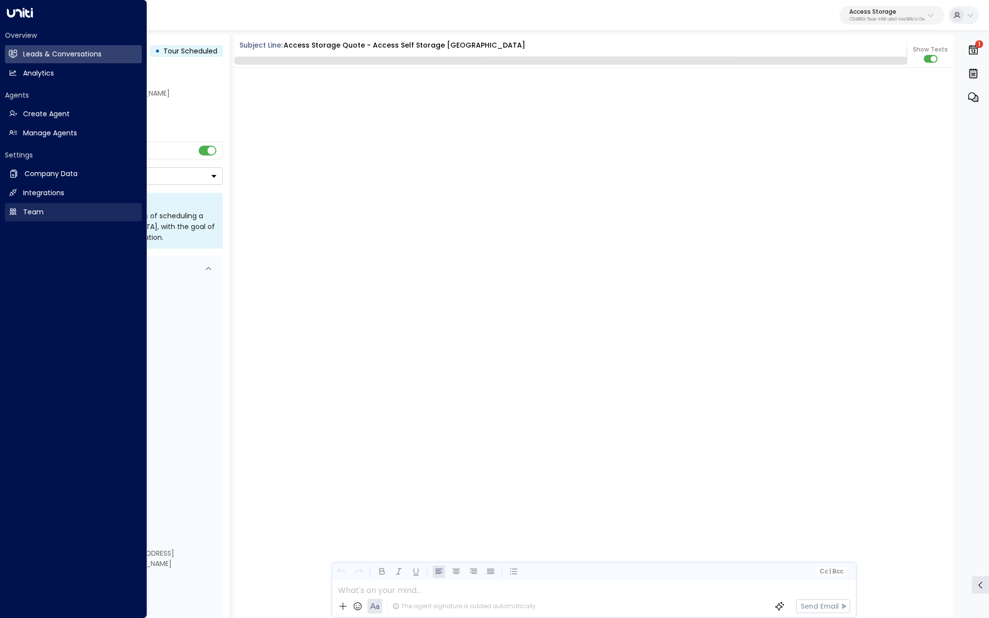
scroll to position [3222, 0]
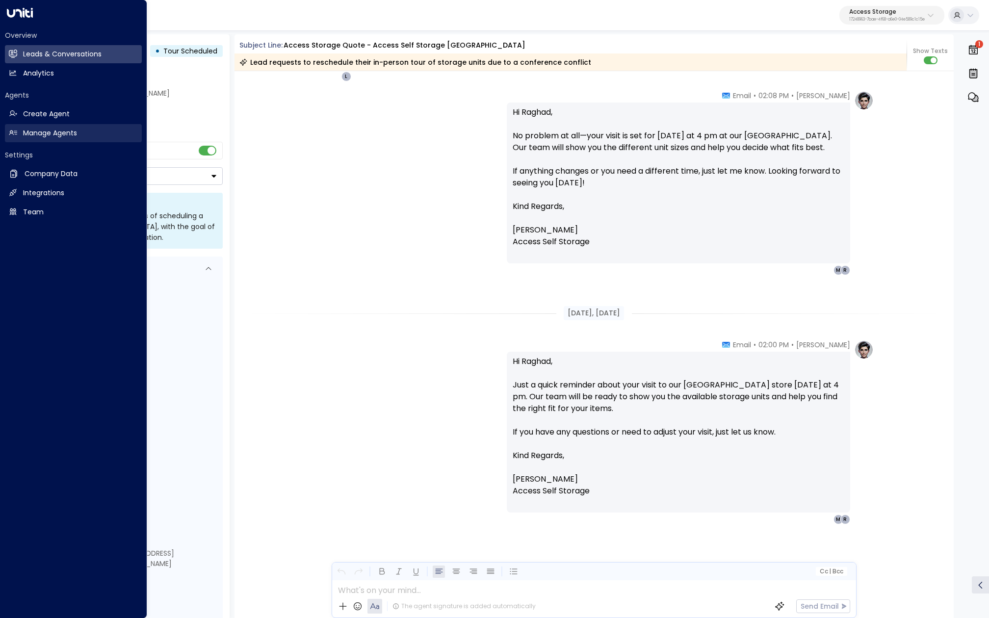
click at [82, 134] on link "Manage Agents Manage Agents" at bounding box center [73, 133] width 137 height 18
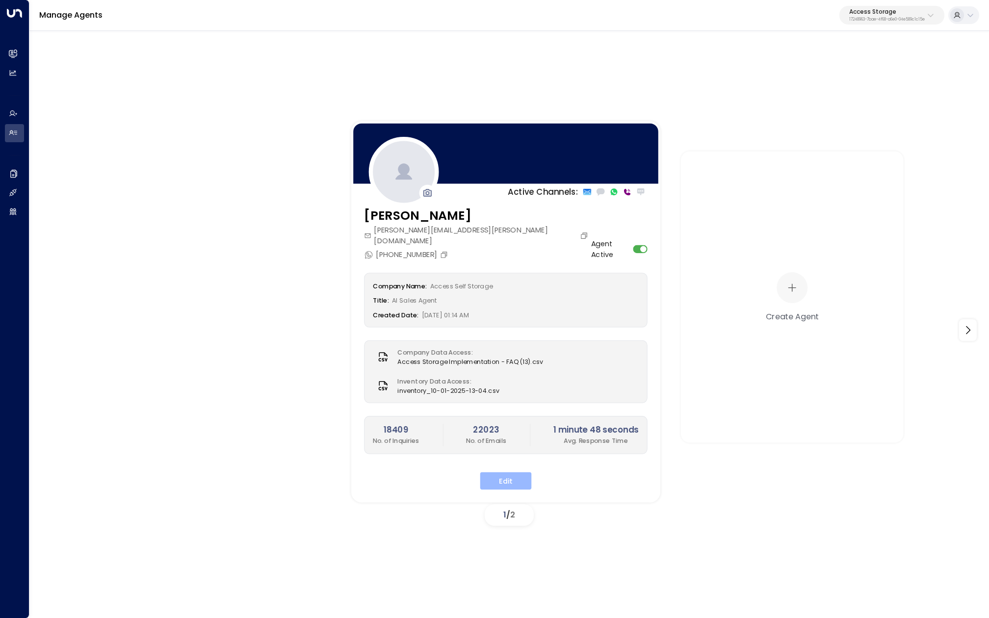
click at [513, 472] on button "Edit" at bounding box center [505, 481] width 51 height 18
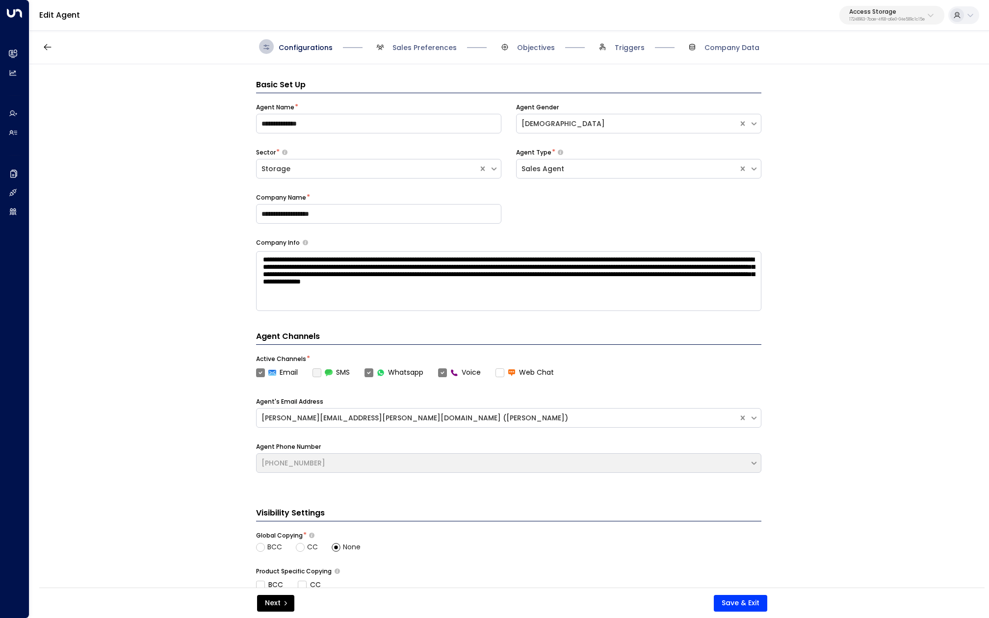
scroll to position [15, 0]
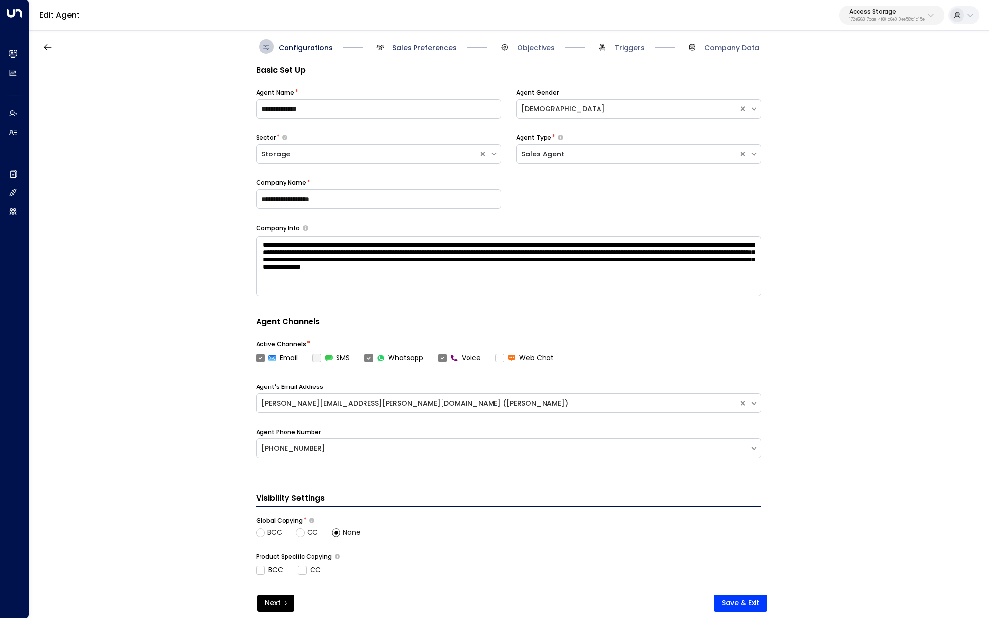
click at [412, 45] on span "Sales Preferences" at bounding box center [424, 48] width 64 height 10
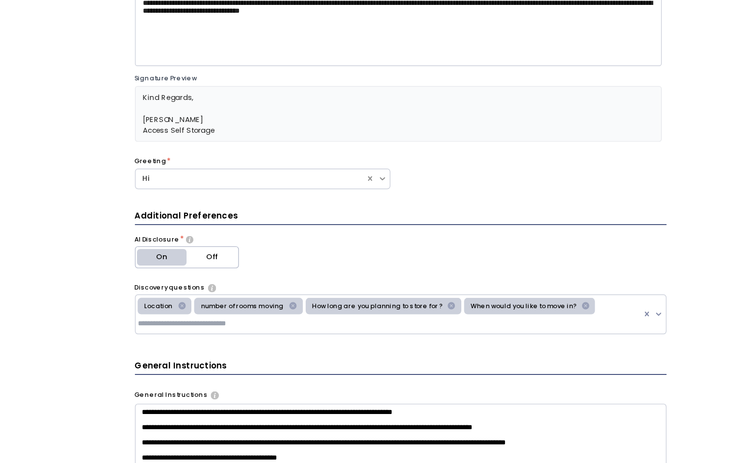
scroll to position [0, 0]
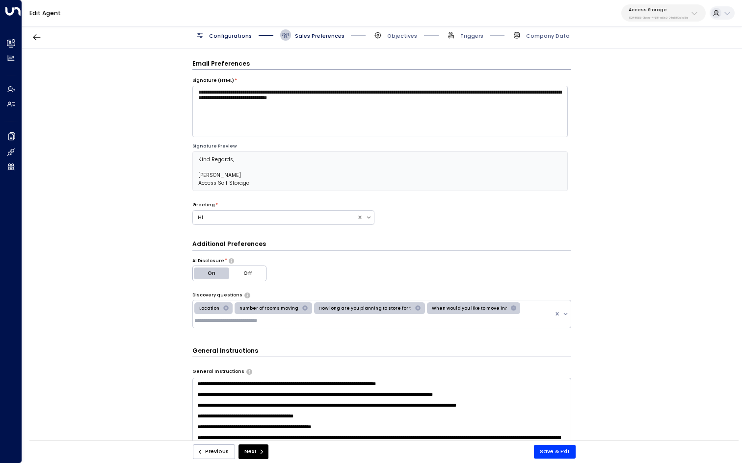
click at [653, 11] on p "Access Storage" at bounding box center [658, 10] width 60 height 6
type input "*******"
click at [645, 63] on div "Space Station ID: 4f1736e9-ccb7-4332-bcb2-7b72aeab8734" at bounding box center [675, 66] width 101 height 15
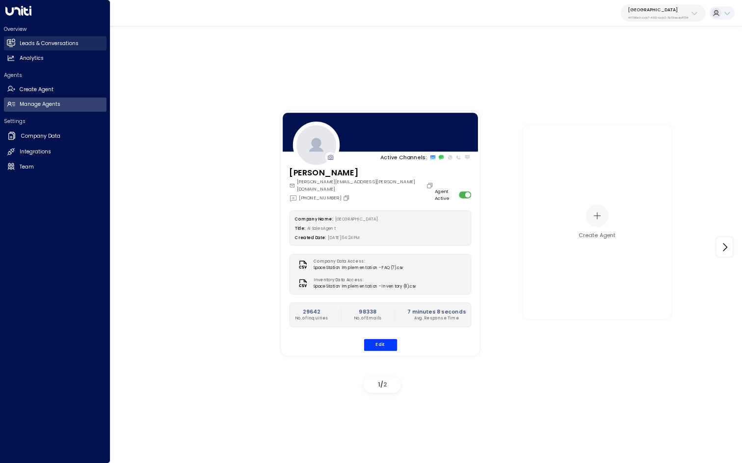
click at [38, 45] on h2 "Leads & Conversations" at bounding box center [49, 44] width 59 height 8
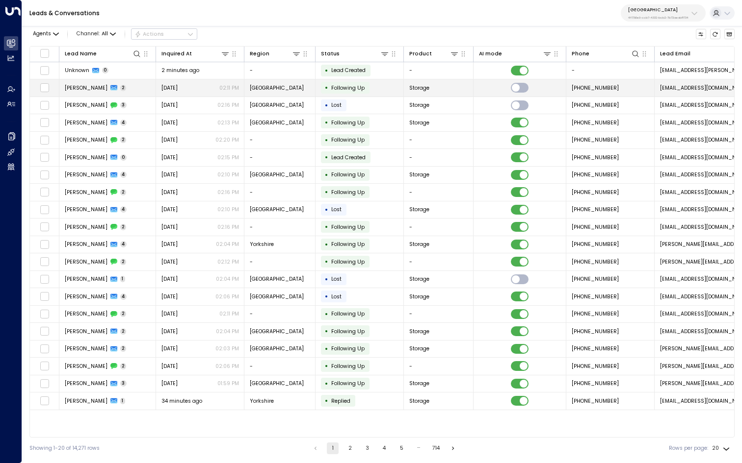
click at [114, 81] on td "Wayne Turland 2" at bounding box center [107, 87] width 97 height 17
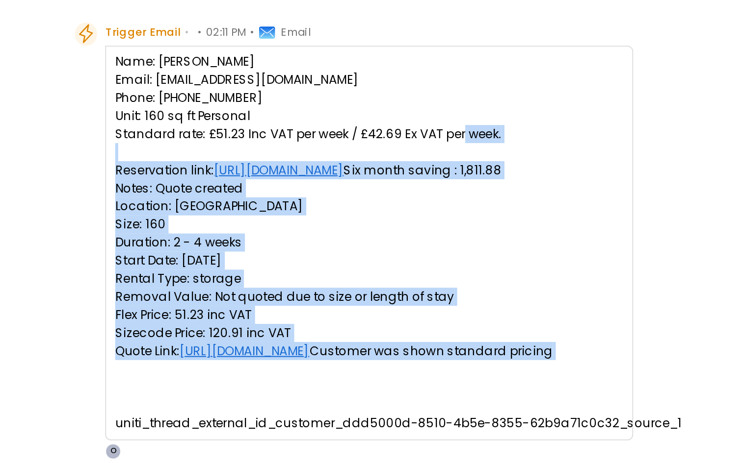
drag, startPoint x: 256, startPoint y: 170, endPoint x: 373, endPoint y: 277, distance: 157.9
click at [373, 277] on pre "Name: Mr Wayne Turland Email: wturland@hotmail.com Phone: 07506926871 Unit: 160…" at bounding box center [380, 208] width 248 height 185
click at [384, 281] on pre "Name: Mr Wayne Turland Email: wturland@hotmail.com Phone: 07506926871 Unit: 160…" at bounding box center [380, 208] width 248 height 185
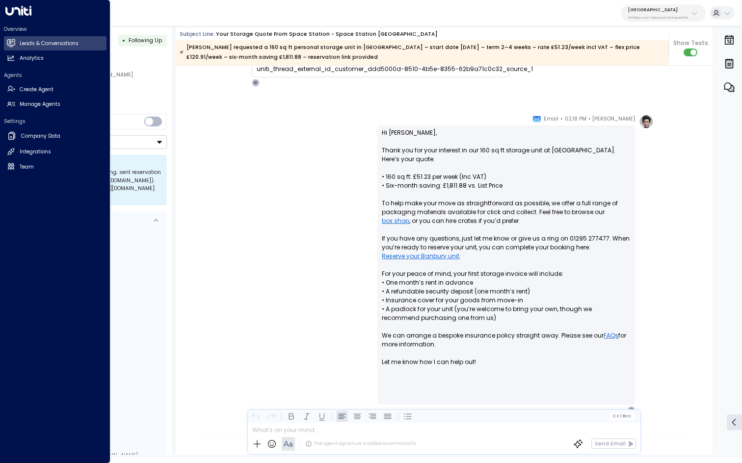
click at [40, 112] on div "Overview Leads & Conversations Leads & Conversations Analytics Analytics Agents…" at bounding box center [55, 97] width 102 height 155
click at [51, 102] on h2 "Manage Agents" at bounding box center [40, 105] width 41 height 8
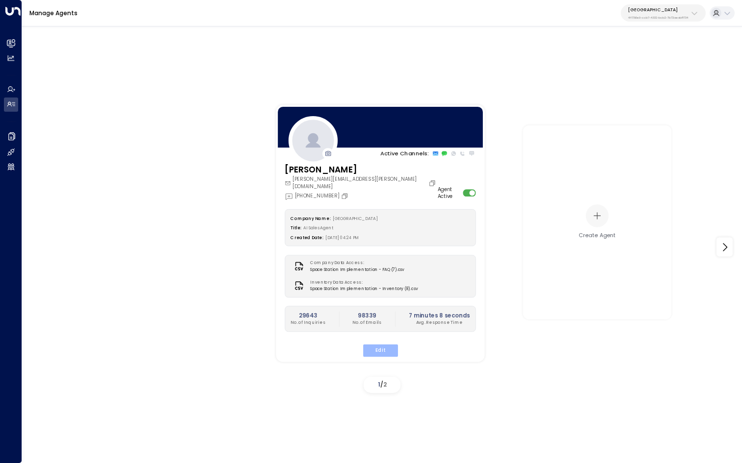
click at [387, 344] on button "Edit" at bounding box center [379, 350] width 35 height 13
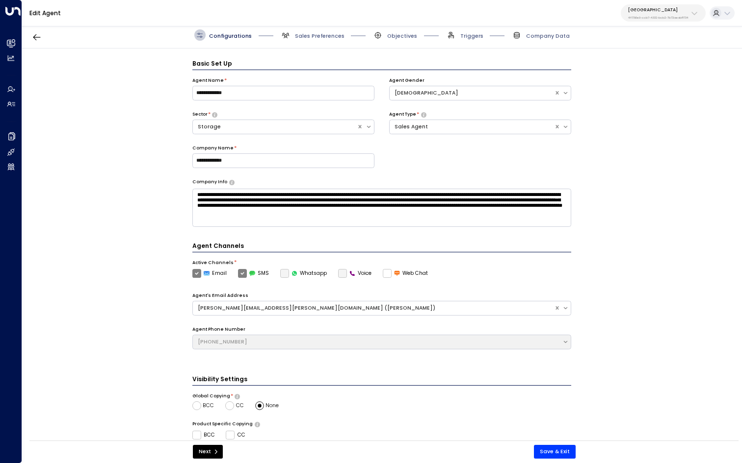
scroll to position [11, 0]
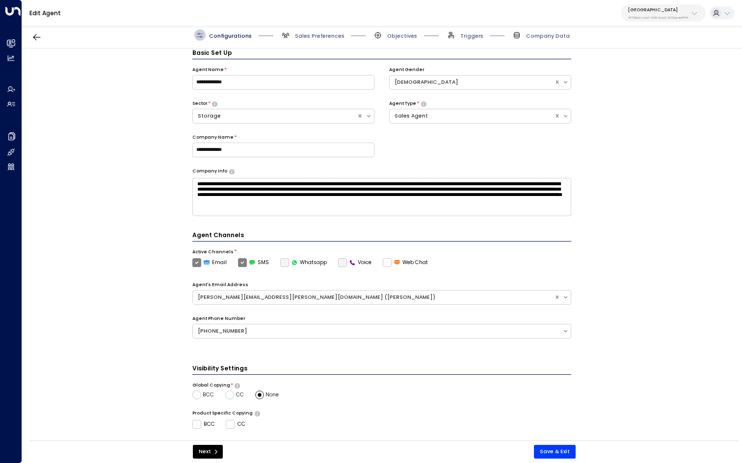
click at [314, 40] on span "Sales Preferences" at bounding box center [312, 34] width 64 height 11
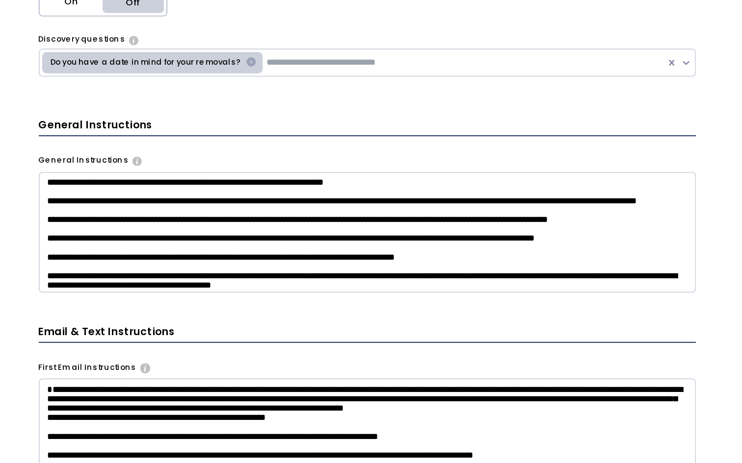
scroll to position [58, 0]
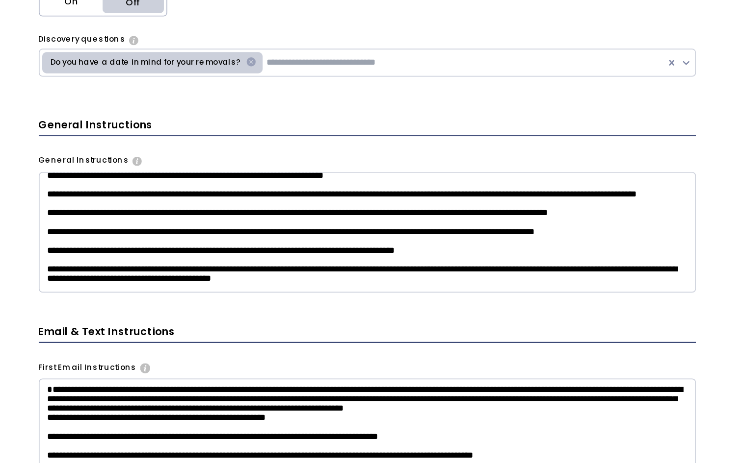
click at [324, 217] on textarea at bounding box center [381, 229] width 379 height 70
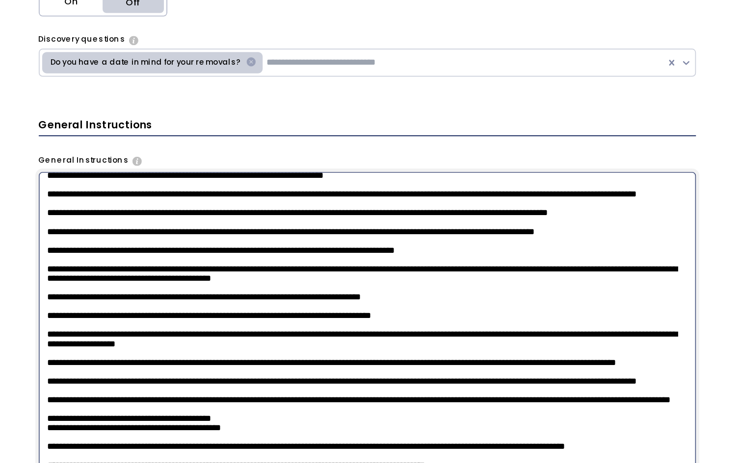
click at [324, 217] on textarea at bounding box center [381, 291] width 379 height 195
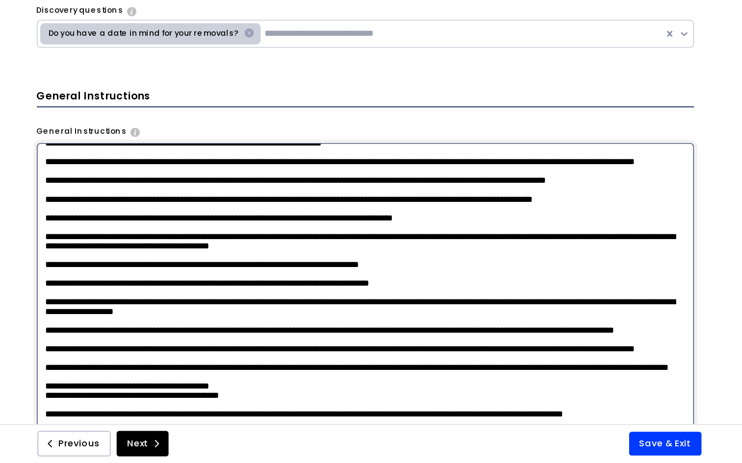
scroll to position [0, 0]
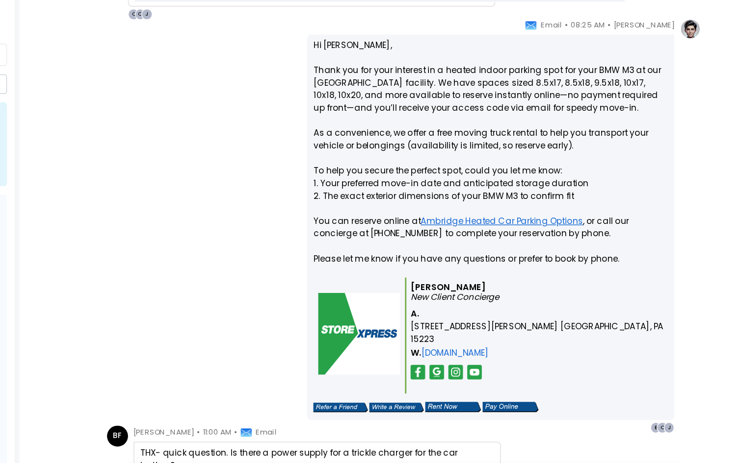
scroll to position [527, 0]
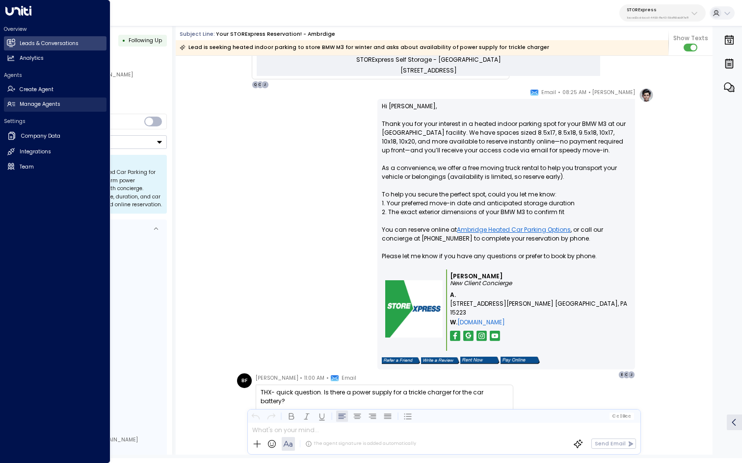
click at [49, 106] on h2 "Manage Agents" at bounding box center [40, 105] width 41 height 8
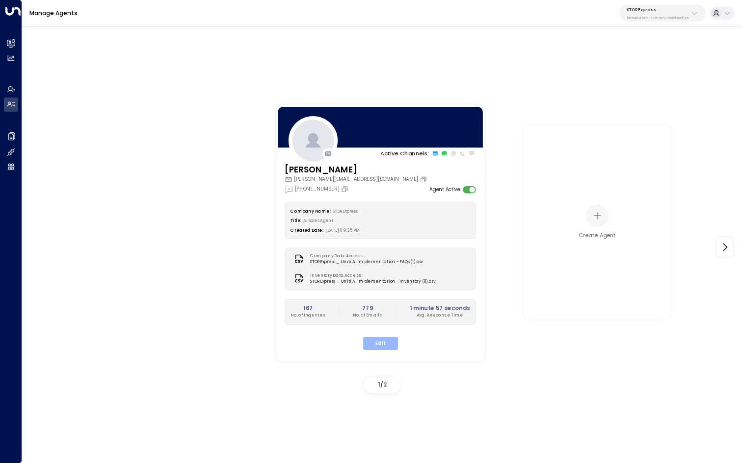
click at [382, 342] on button "Edit" at bounding box center [379, 343] width 35 height 13
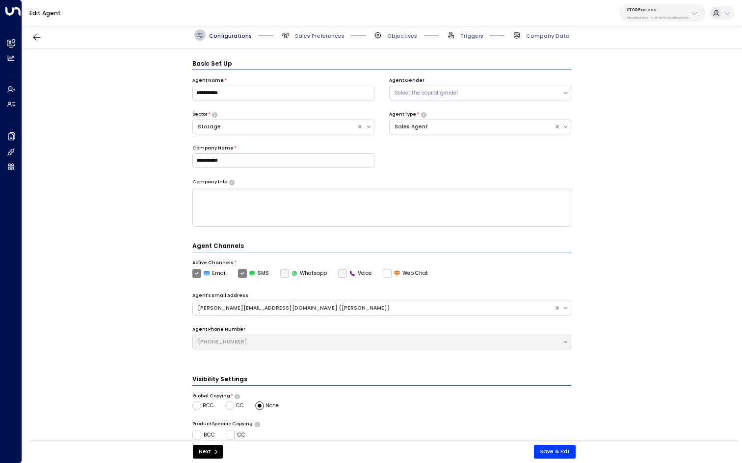
scroll to position [11, 0]
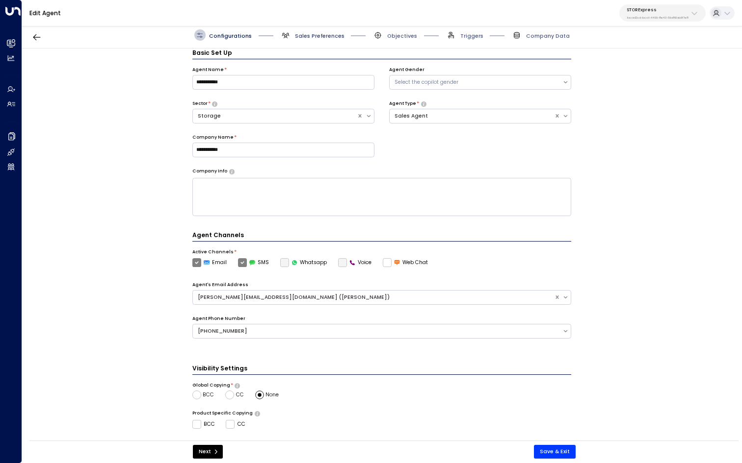
click at [307, 32] on span "Sales Preferences" at bounding box center [320, 35] width 50 height 7
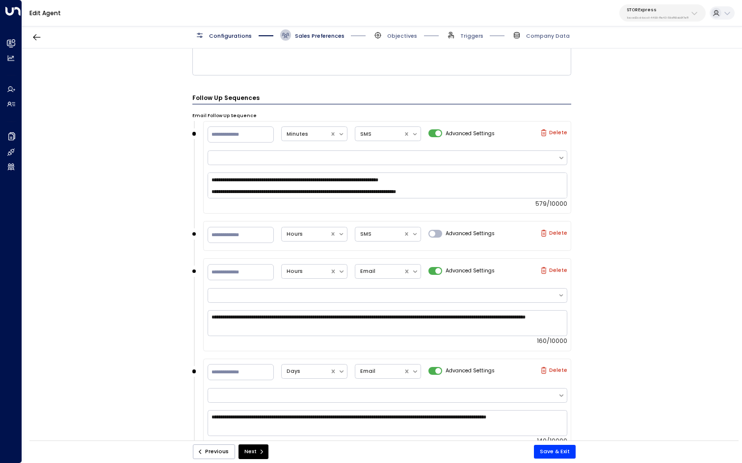
scroll to position [644, 0]
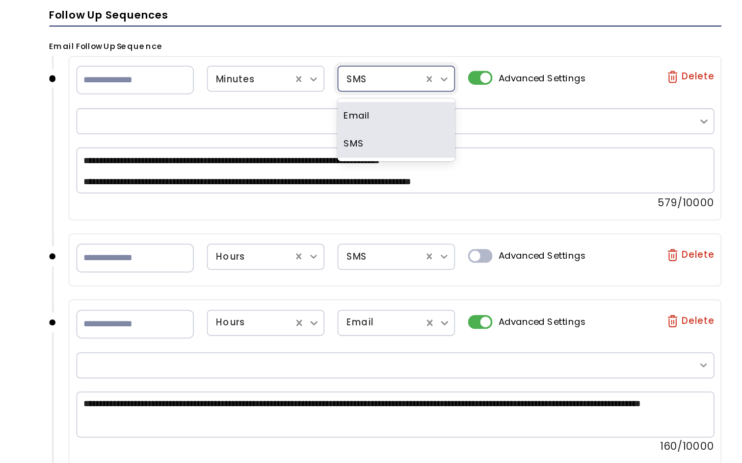
click at [384, 134] on div at bounding box center [379, 139] width 39 height 10
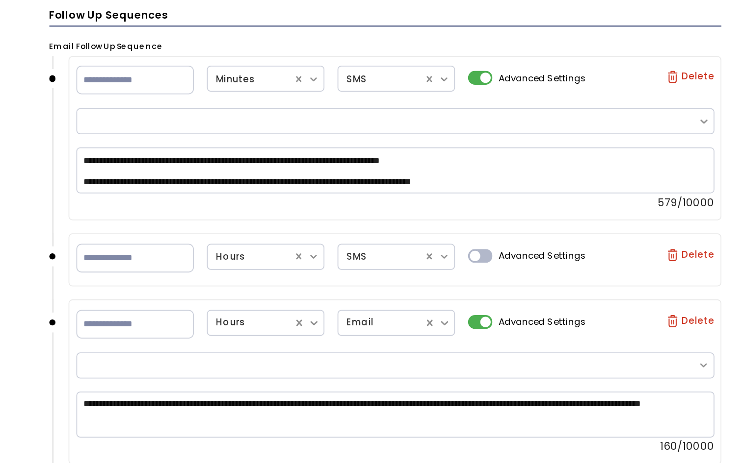
click at [505, 140] on div "** Minutes SMS Advanced Settings Delete" at bounding box center [386, 139] width 359 height 20
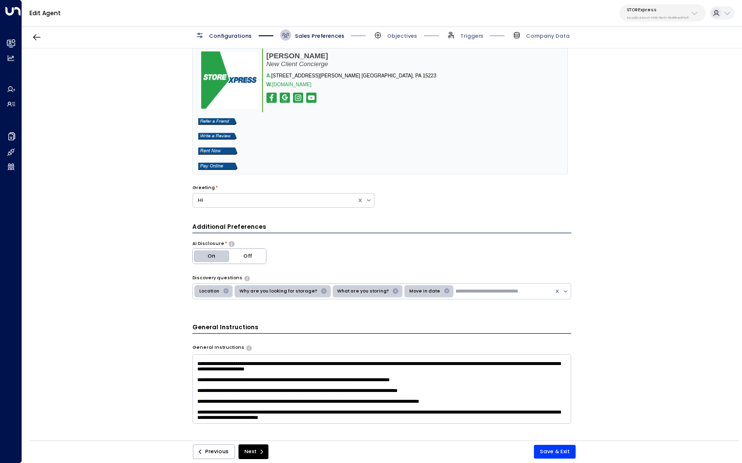
scroll to position [0, 0]
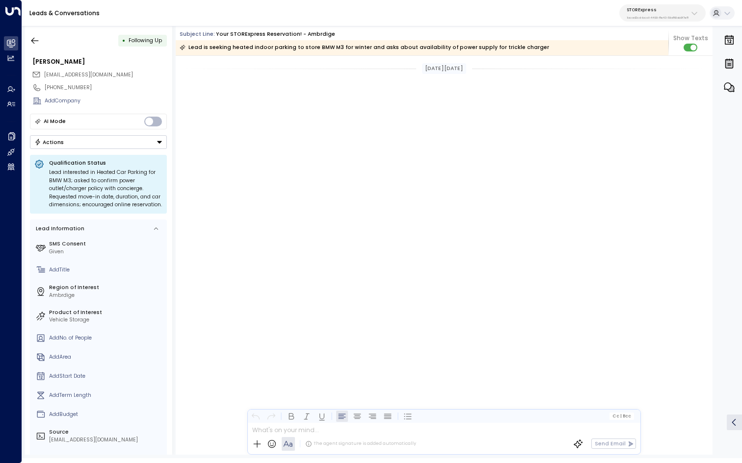
scroll to position [2926, 0]
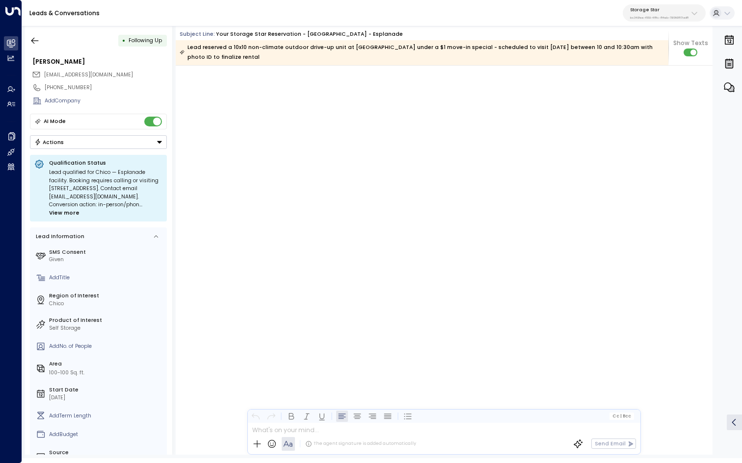
scroll to position [1258, 0]
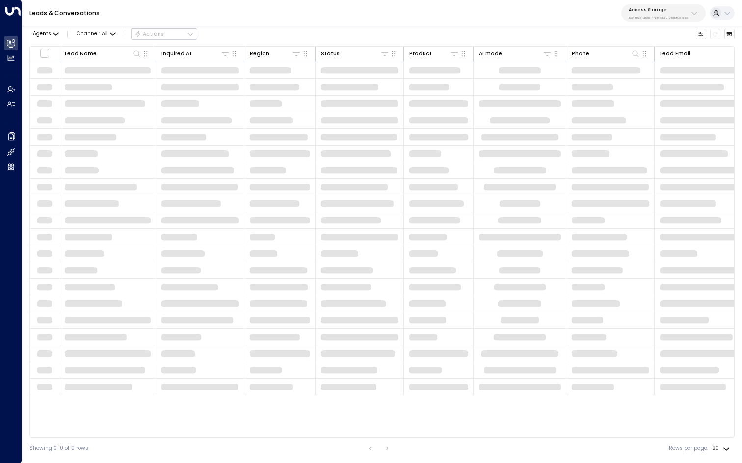
click at [665, 16] on p "17248963-7bae-4f68-a6e0-04e589c1c15e" at bounding box center [658, 18] width 60 height 4
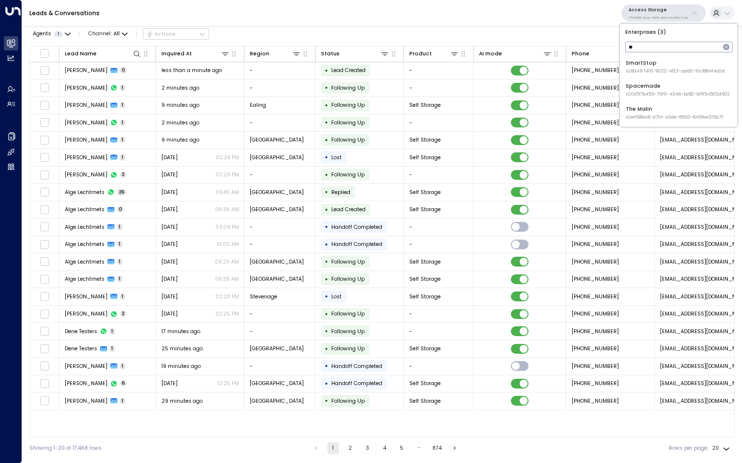
type input "*"
type input "*****"
click at [636, 60] on div "Havenpark ID: 413dacf9-5485-402c-a519-14108c614857" at bounding box center [674, 66] width 98 height 15
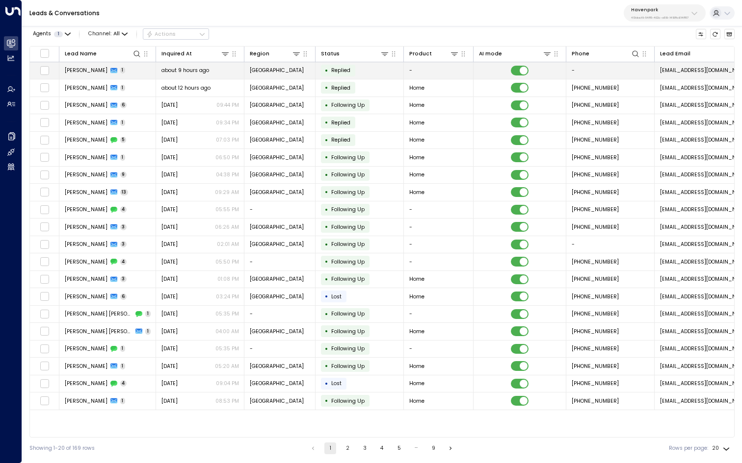
click at [115, 70] on div "Damya Armani 1" at bounding box center [95, 70] width 61 height 7
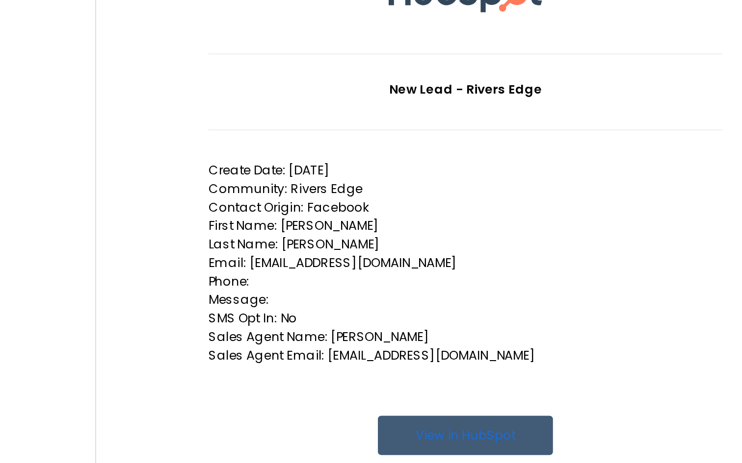
click at [348, 262] on p "Last Name: Armani" at bounding box center [428, 260] width 245 height 9
click at [350, 267] on p "Email: damyaarmoni@gmail.com" at bounding box center [428, 269] width 245 height 9
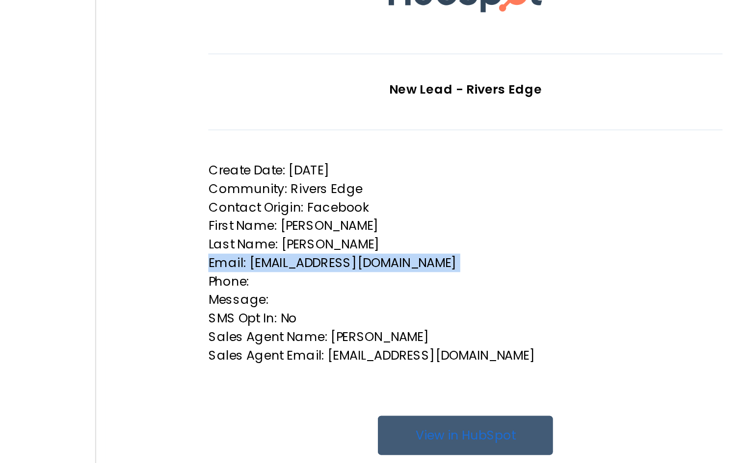
click at [350, 267] on p "Email: damyaarmoni@gmail.com" at bounding box center [428, 269] width 245 height 9
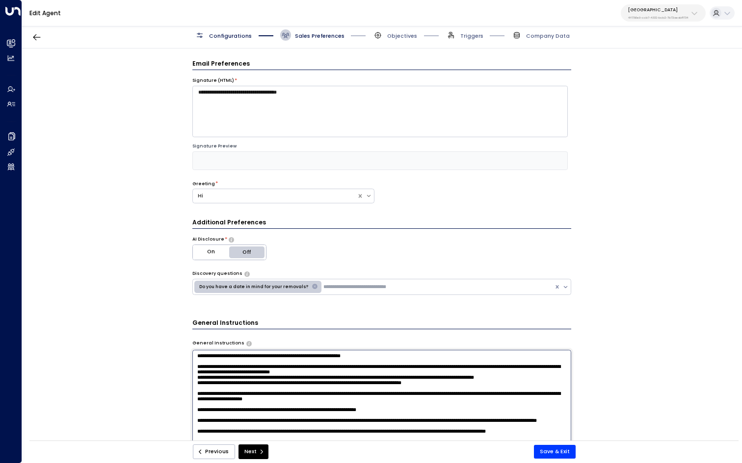
scroll to position [87, 0]
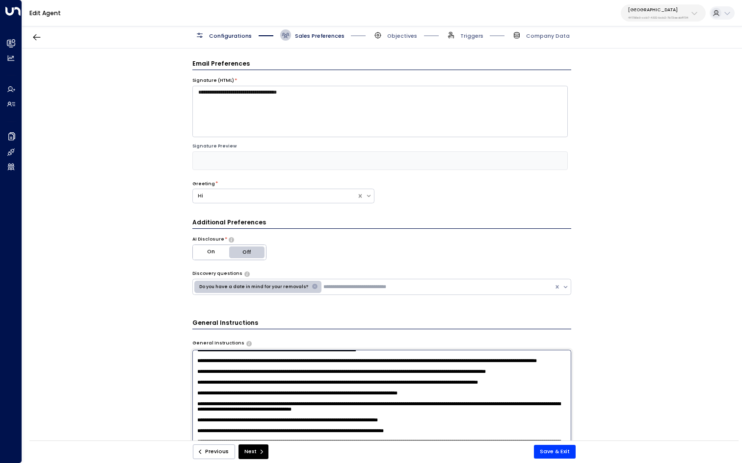
click at [107, 129] on div "**********" at bounding box center [381, 247] width 719 height 397
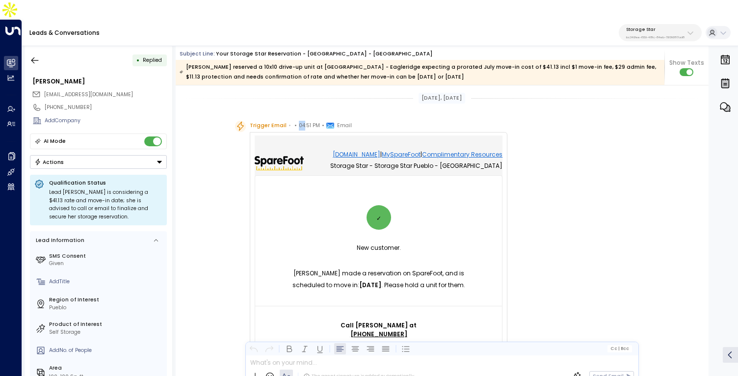
drag, startPoint x: 292, startPoint y: 105, endPoint x: 302, endPoint y: 105, distance: 9.3
click at [300, 121] on div "Trigger Email • • 04:51 PM • Email" at bounding box center [301, 126] width 102 height 10
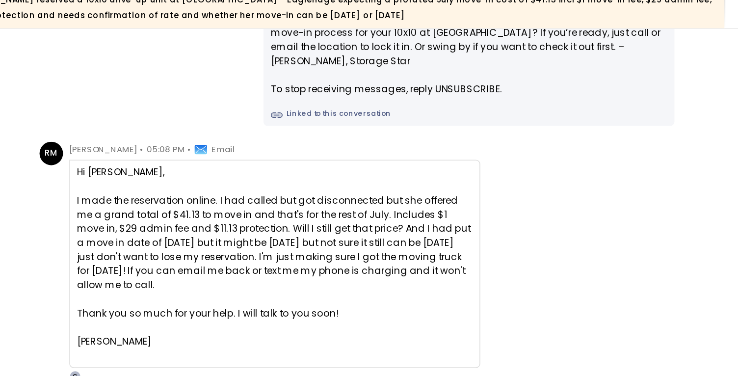
scroll to position [963, 0]
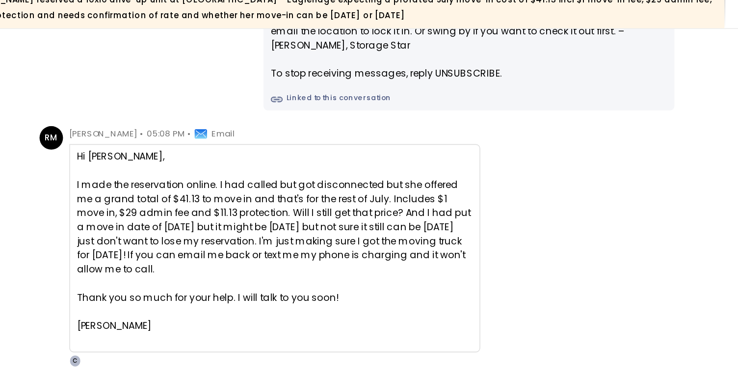
drag, startPoint x: 362, startPoint y: 167, endPoint x: 370, endPoint y: 202, distance: 35.8
click at [370, 202] on div "I made the reservation online. I had called but got disconnected but she offere…" at bounding box center [382, 210] width 248 height 62
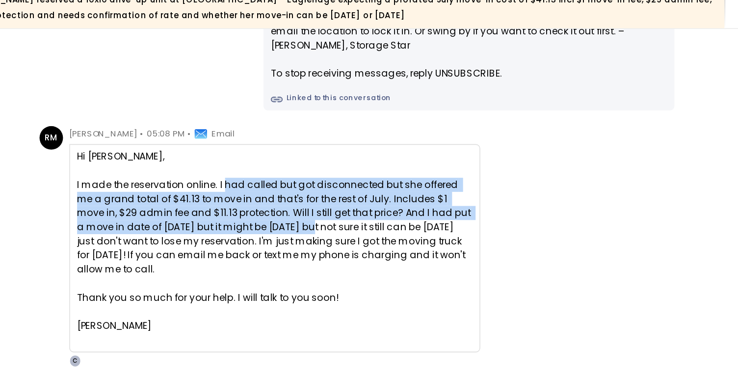
drag, startPoint x: 348, startPoint y: 162, endPoint x: 382, endPoint y: 195, distance: 47.5
click at [376, 191] on div "I made the reservation online. I had called but got disconnected but she offere…" at bounding box center [382, 210] width 248 height 62
click at [383, 184] on div "I made the reservation online. I had called but got disconnected but she offere…" at bounding box center [382, 210] width 248 height 62
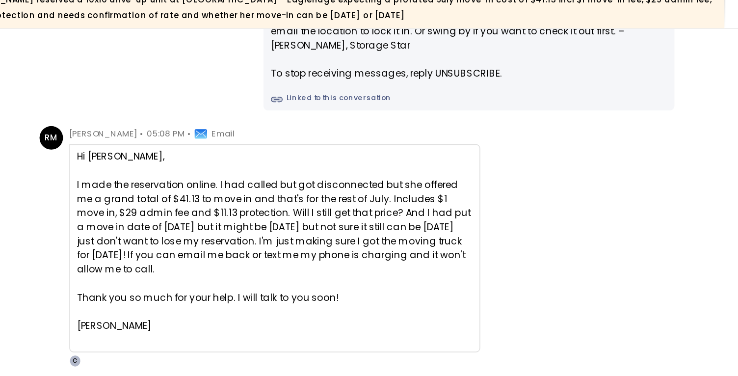
drag, startPoint x: 407, startPoint y: 173, endPoint x: 408, endPoint y: 192, distance: 19.6
click at [408, 191] on div "I made the reservation online. I had called but got disconnected but she offere…" at bounding box center [382, 210] width 248 height 62
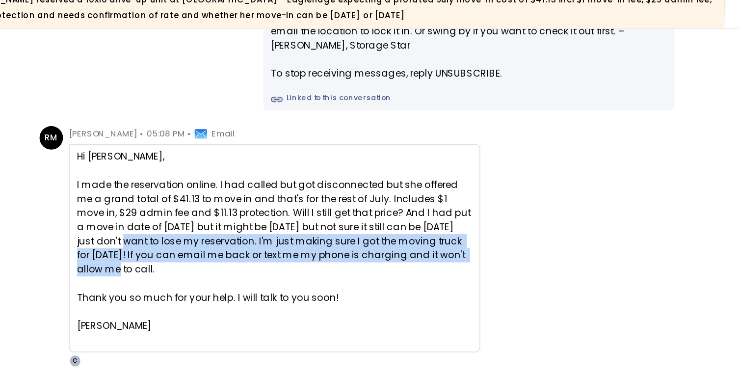
drag, startPoint x: 499, startPoint y: 195, endPoint x: 493, endPoint y: 205, distance: 11.4
click at [493, 204] on div "I made the reservation online. I had called but got disconnected but she offere…" at bounding box center [382, 210] width 248 height 62
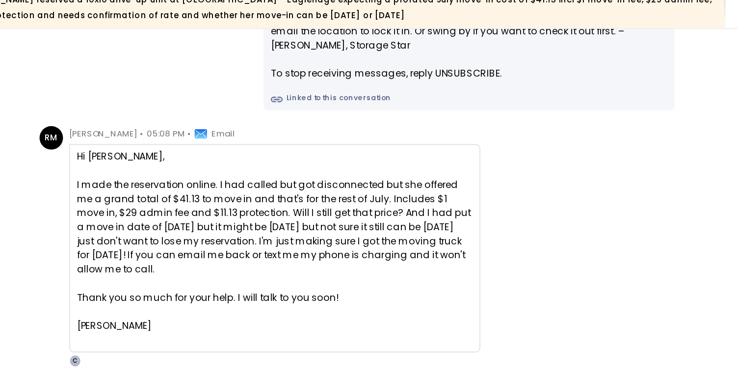
click at [490, 212] on div "I made the reservation online. I had called but got disconnected but she offere…" at bounding box center [382, 210] width 248 height 62
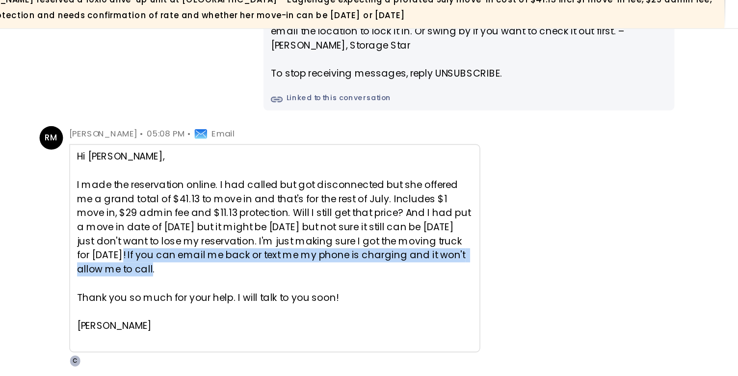
drag, startPoint x: 496, startPoint y: 199, endPoint x: 486, endPoint y: 214, distance: 18.4
click at [486, 214] on div "I made the reservation online. I had called but got disconnected but she offere…" at bounding box center [382, 210] width 248 height 62
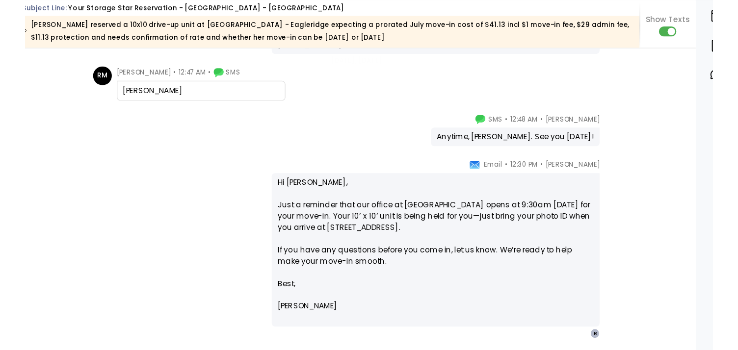
scroll to position [1690, 0]
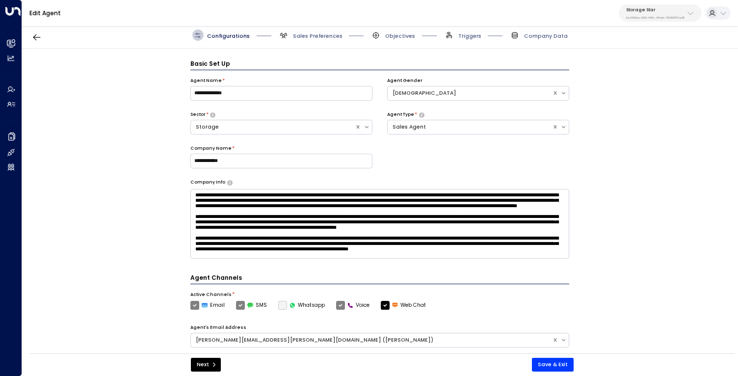
scroll to position [11, 0]
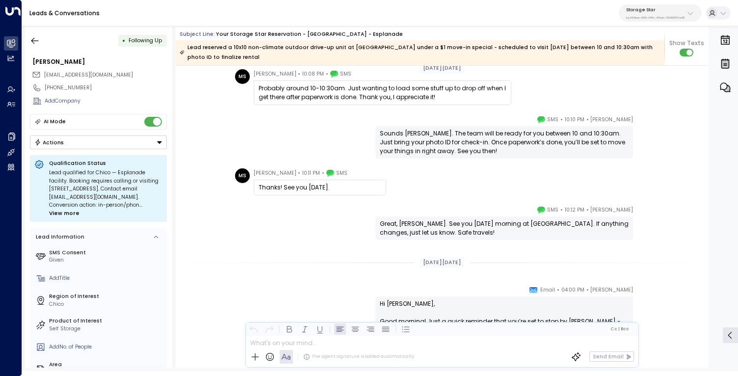
scroll to position [1010, 0]
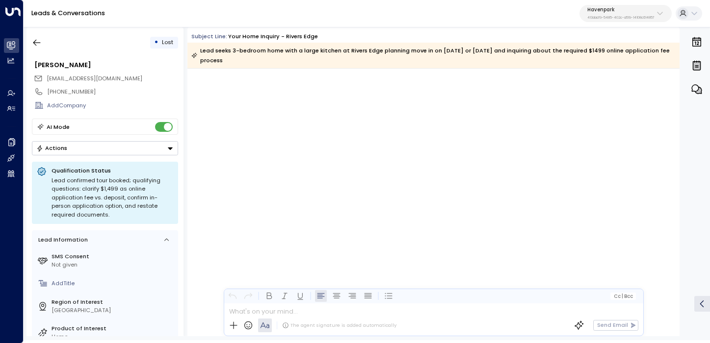
scroll to position [4899, 0]
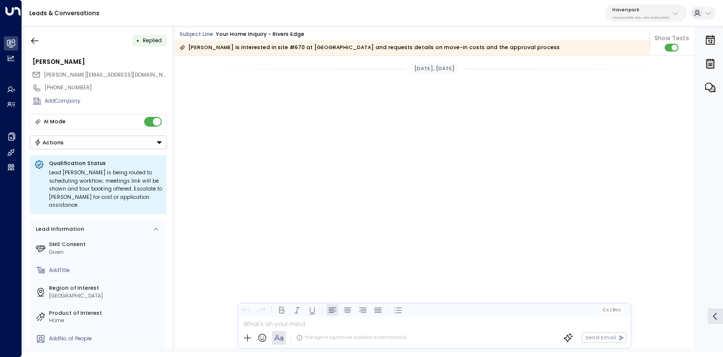
scroll to position [4249, 0]
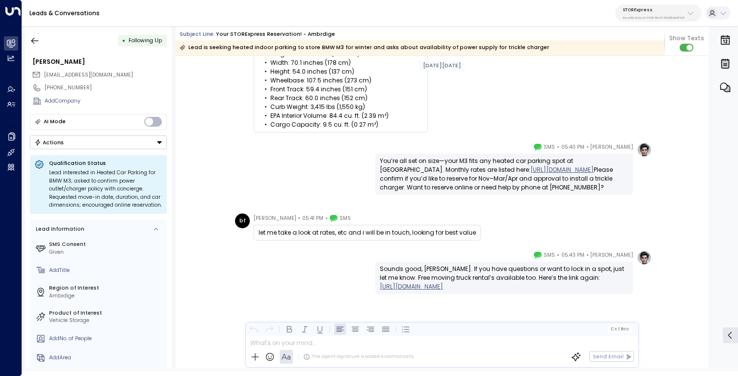
scroll to position [1645, 0]
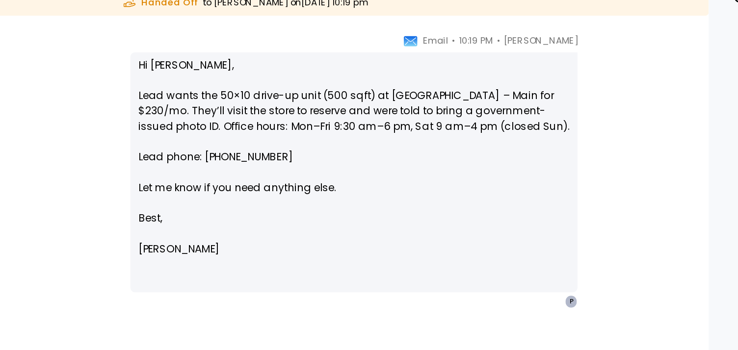
scroll to position [7, 0]
click at [390, 131] on p "Hi Pete, Lead wants the 50×10 drive-up unit (500 sqft) at Grantsville – Main fo…" at bounding box center [504, 168] width 249 height 88
drag, startPoint x: 392, startPoint y: 176, endPoint x: 504, endPoint y: 179, distance: 111.8
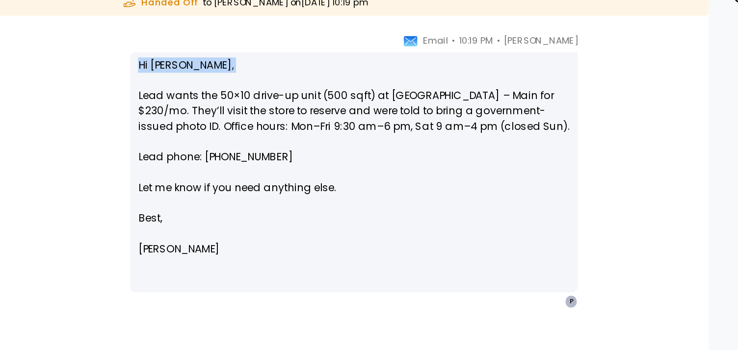
click at [504, 179] on p "Hi Pete, Lead wants the 50×10 drive-up unit (500 sqft) at Grantsville – Main fo…" at bounding box center [504, 168] width 249 height 88
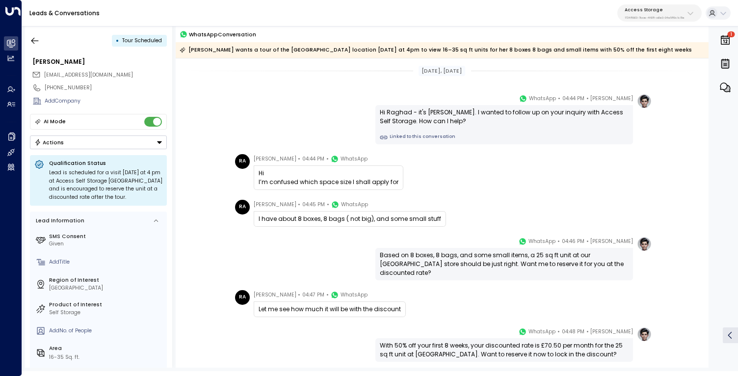
click at [424, 138] on link "Linked to this conversation" at bounding box center [504, 137] width 249 height 8
